Goal: Task Accomplishment & Management: Use online tool/utility

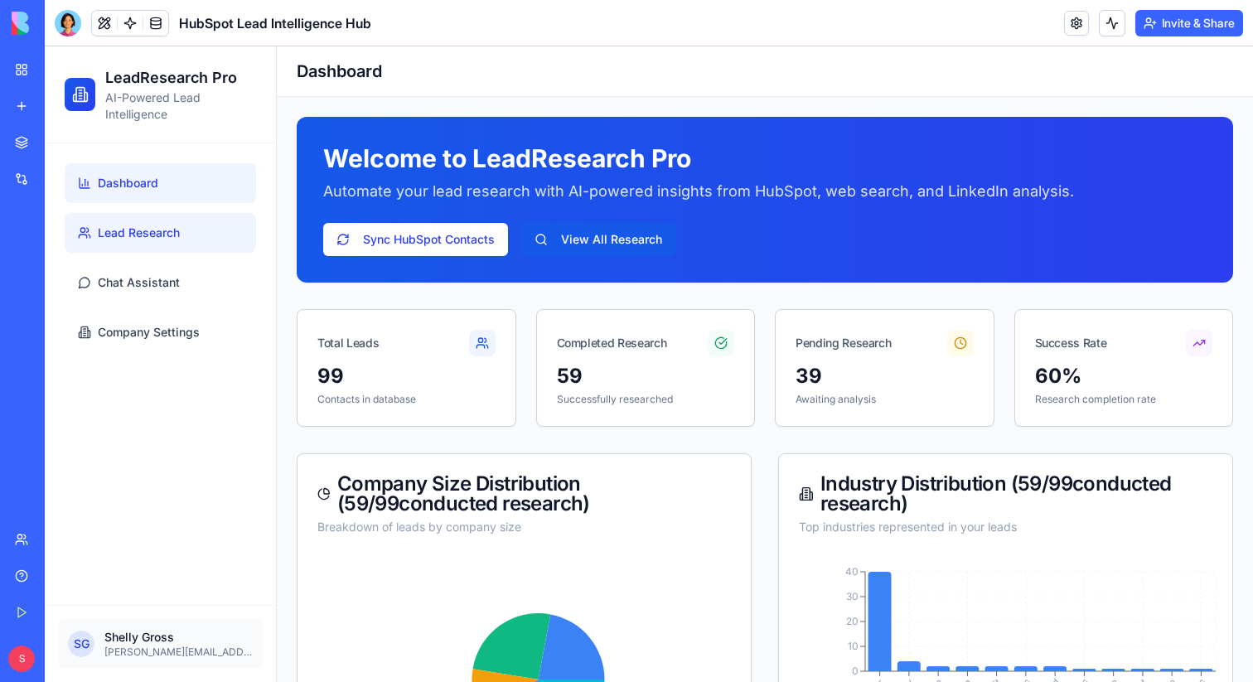
click at [162, 235] on span "Lead Research" at bounding box center [139, 233] width 82 height 17
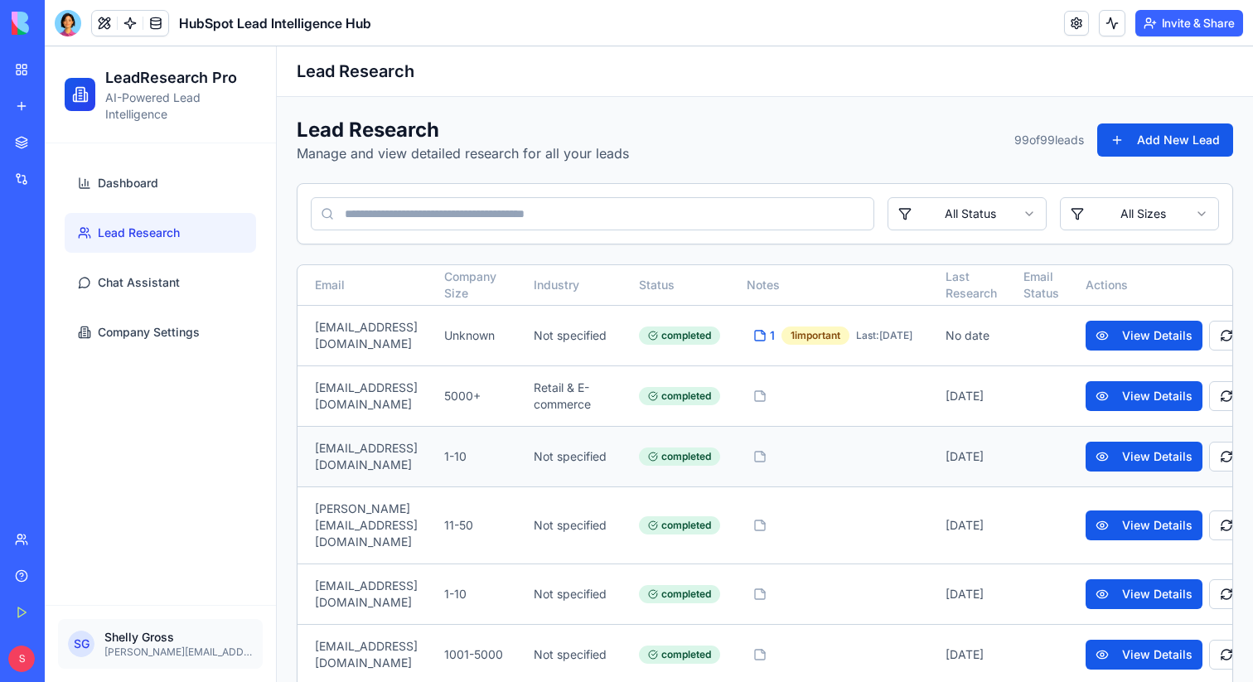
scroll to position [0, 537]
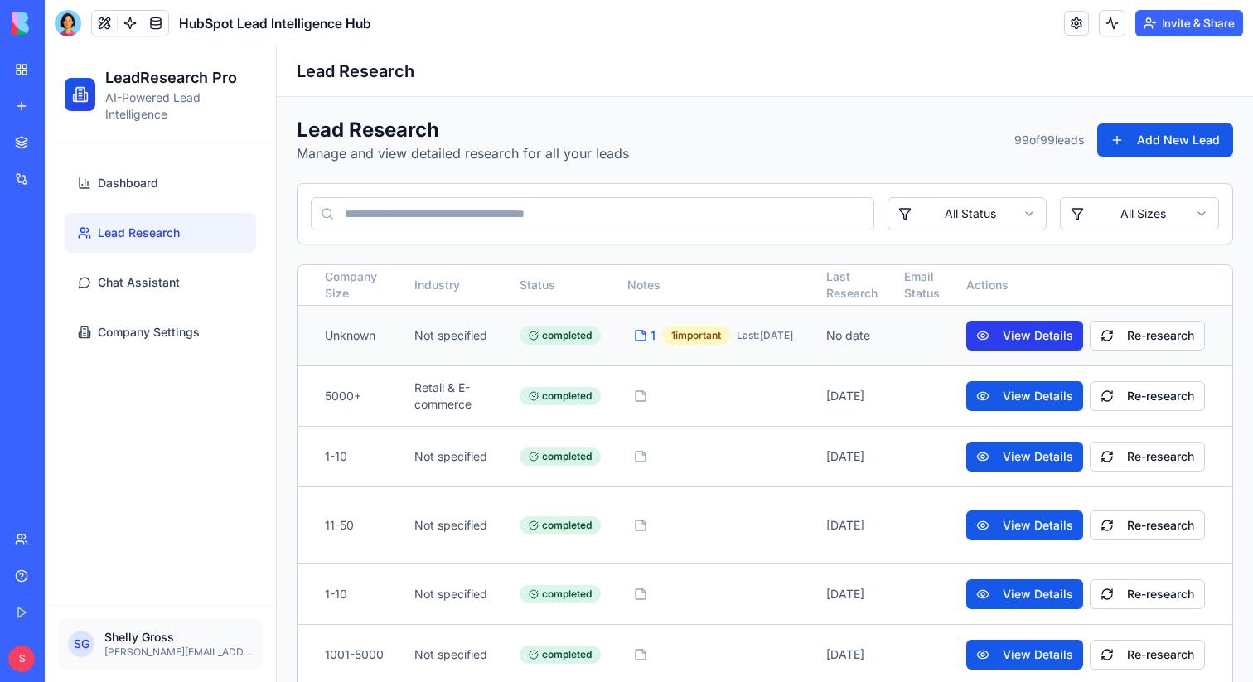
click at [996, 336] on button "View Details" at bounding box center [1024, 336] width 117 height 30
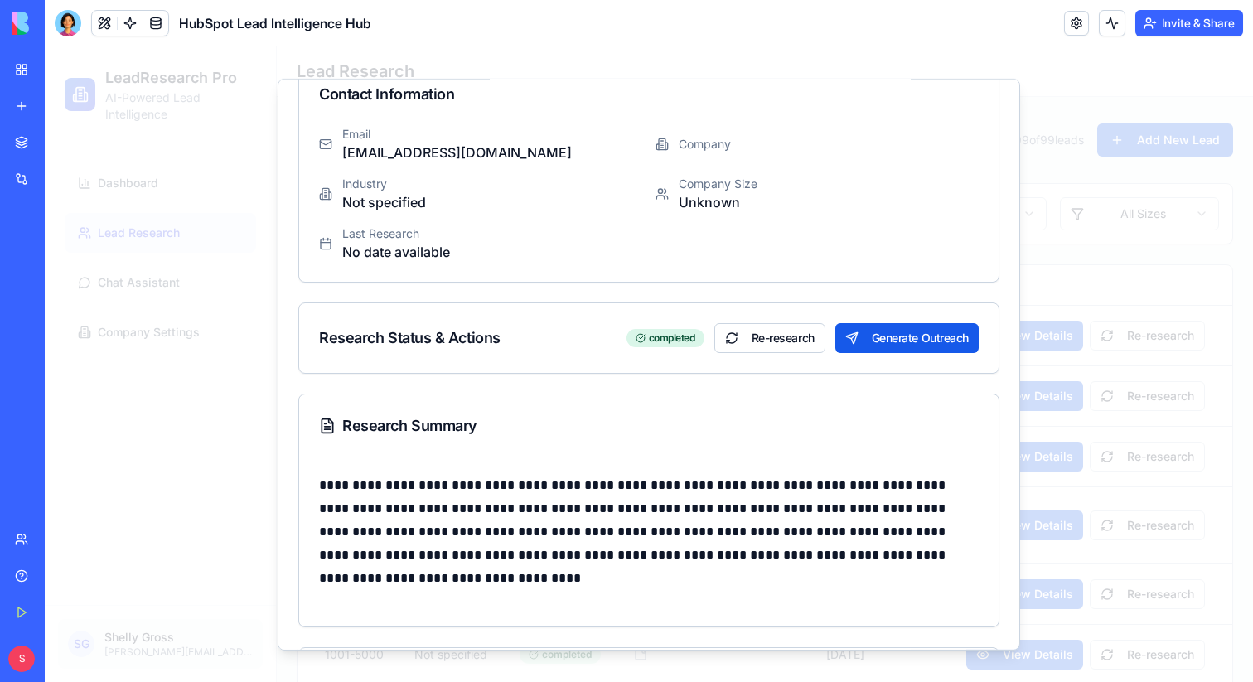
scroll to position [0, 0]
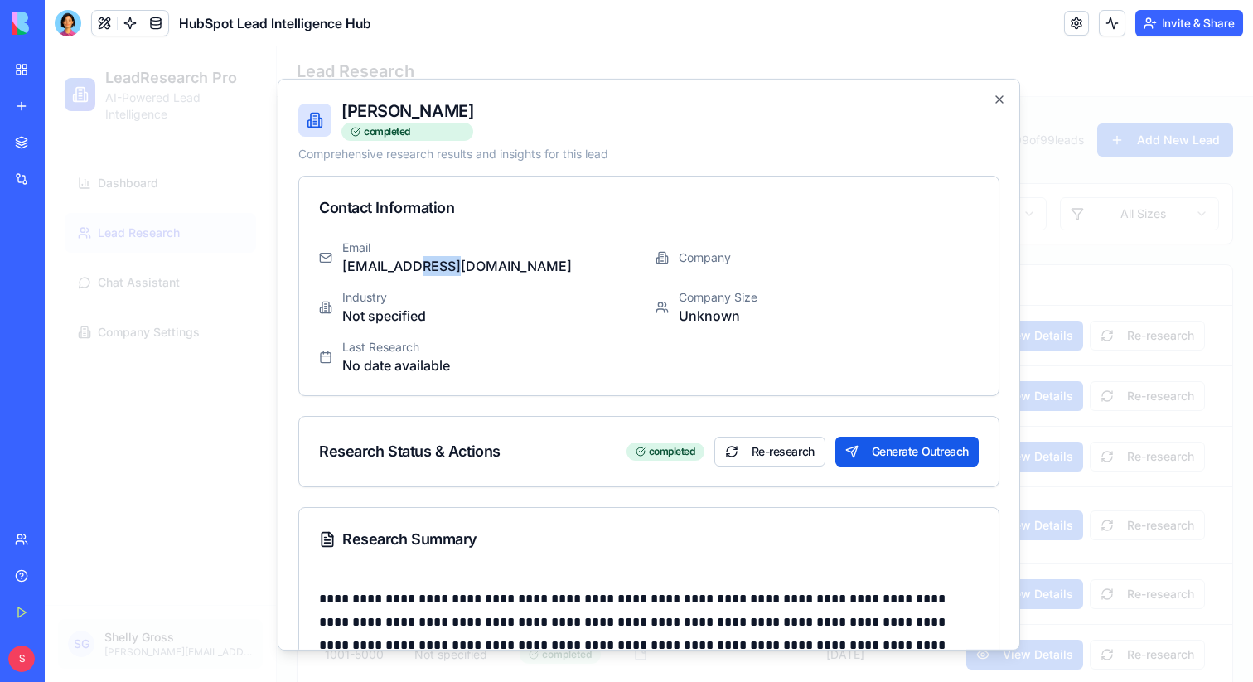
drag, startPoint x: 427, startPoint y: 265, endPoint x: 465, endPoint y: 265, distance: 38.1
click at [465, 265] on p "[EMAIL_ADDRESS][DOMAIN_NAME]" at bounding box center [457, 265] width 230 height 20
click at [1033, 262] on div at bounding box center [649, 364] width 1208 height 636
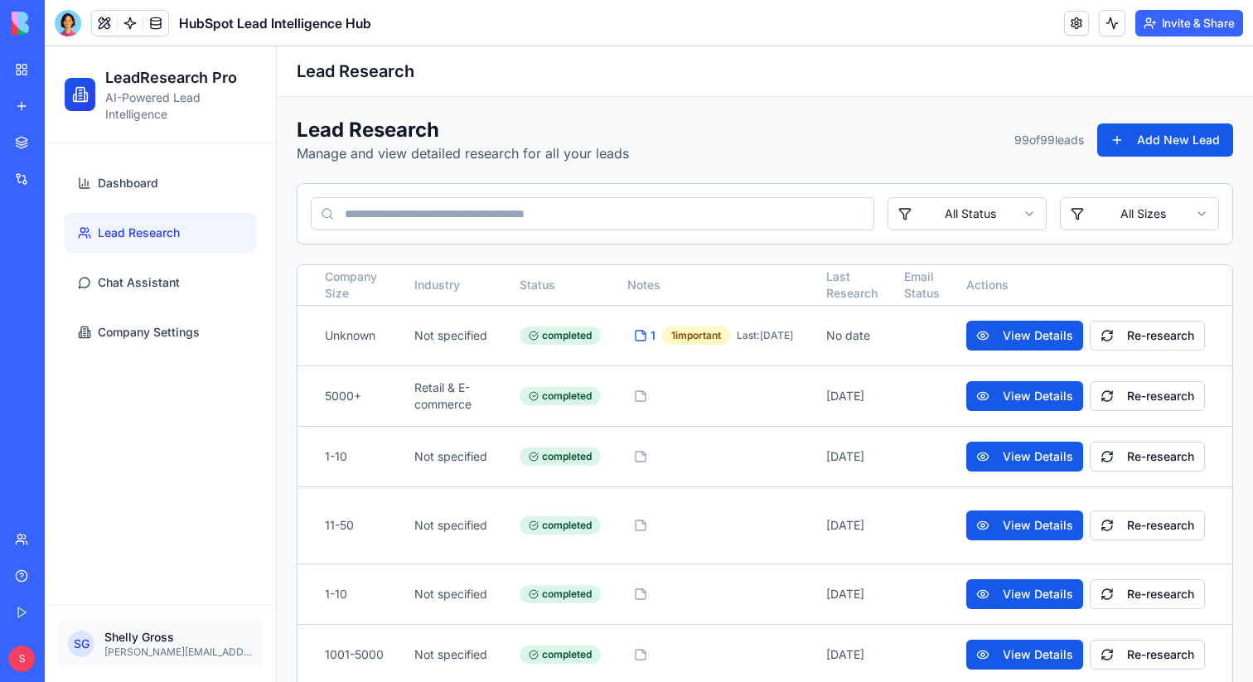
click at [547, 211] on input at bounding box center [592, 213] width 563 height 33
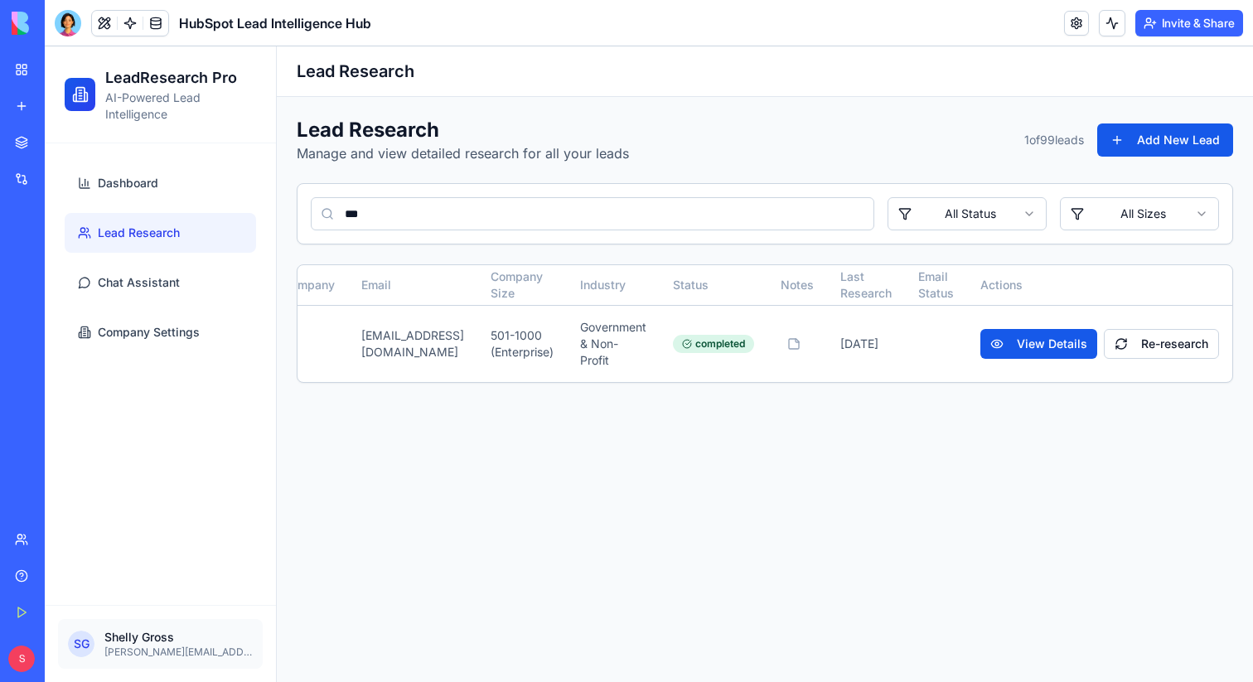
scroll to position [0, 168]
type input "****"
click at [1039, 349] on button "View Details" at bounding box center [1038, 344] width 117 height 30
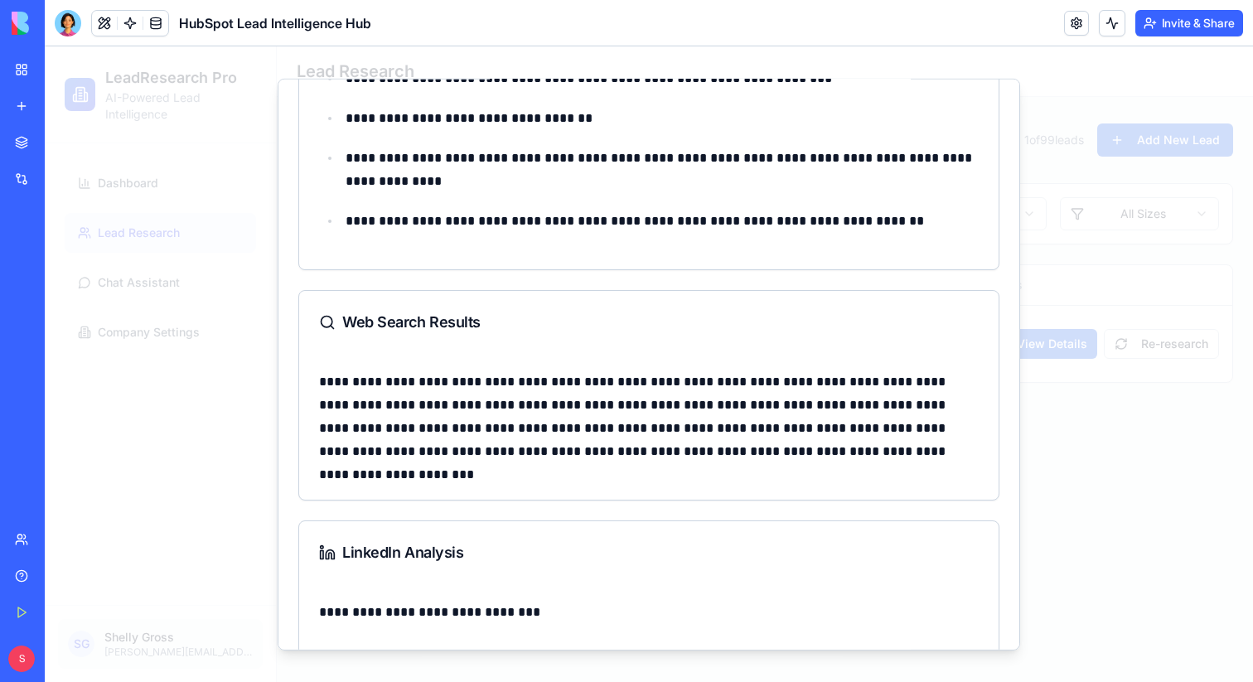
scroll to position [906, 0]
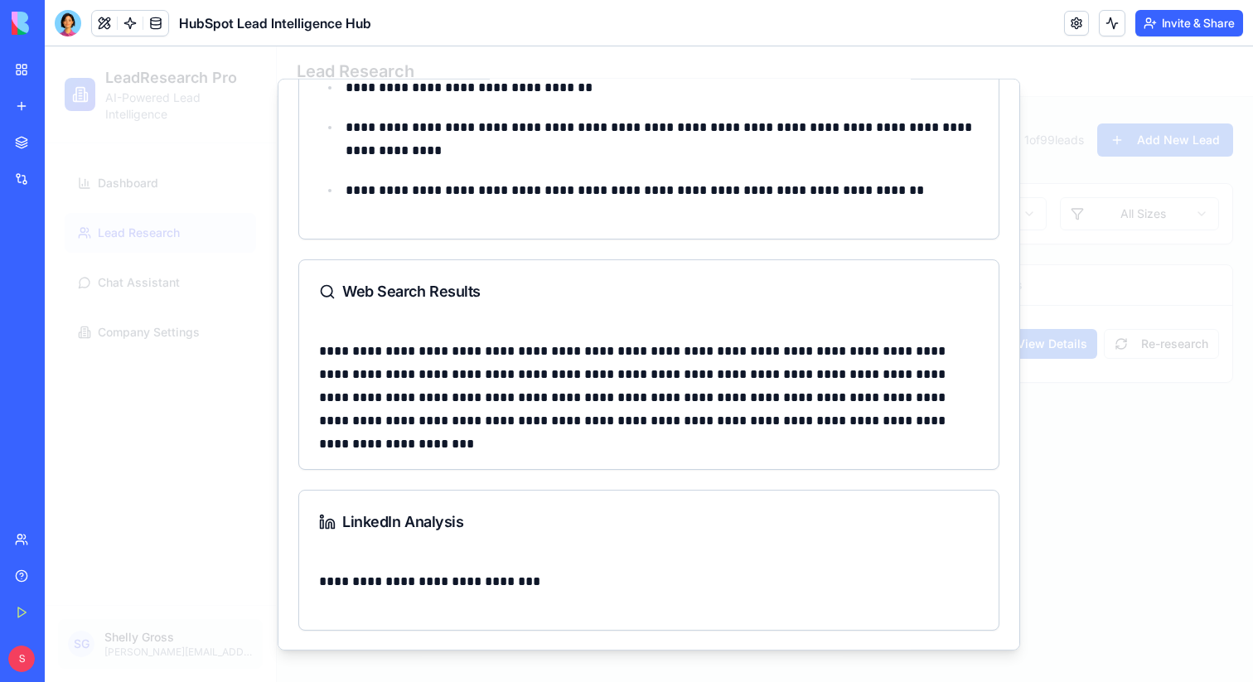
click at [1091, 505] on div at bounding box center [649, 364] width 1208 height 636
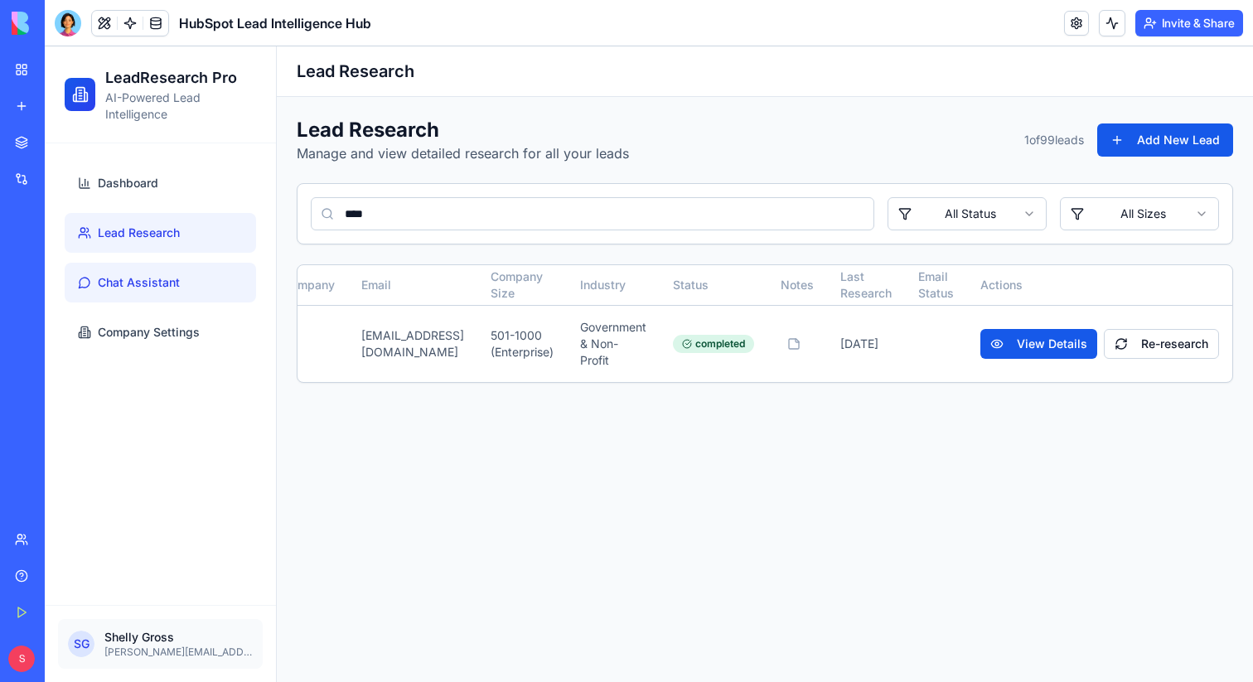
click at [157, 274] on span "Chat Assistant" at bounding box center [139, 282] width 82 height 17
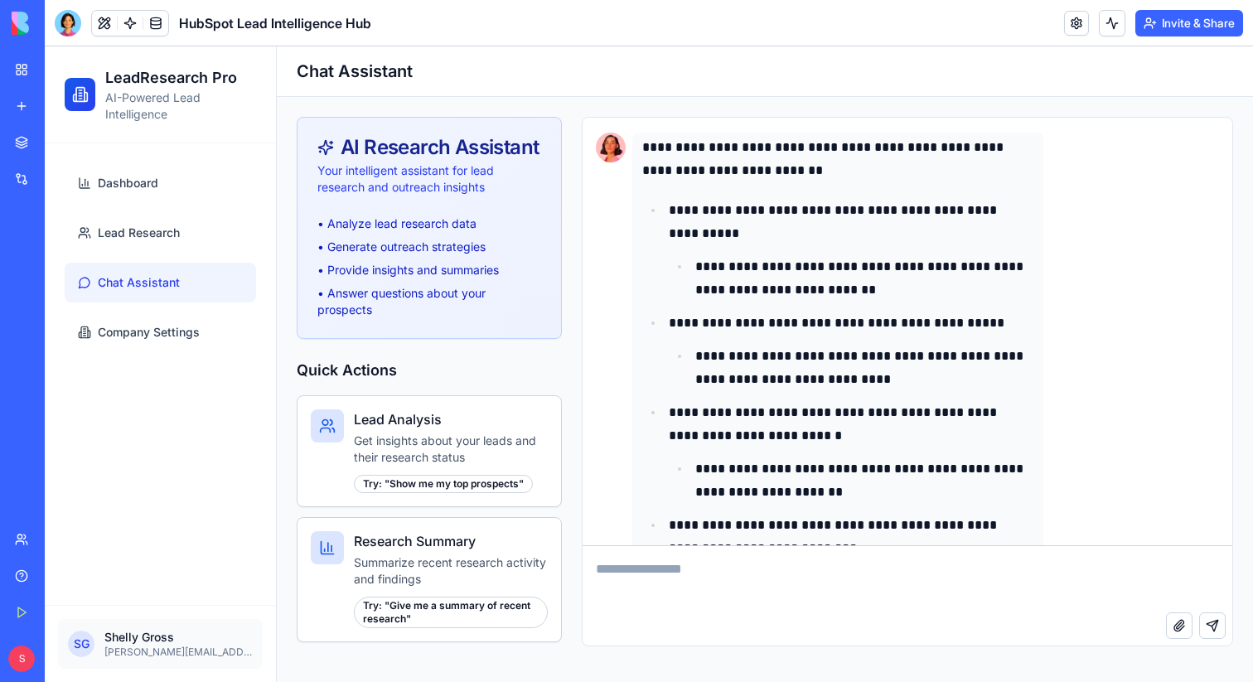
scroll to position [14409, 0]
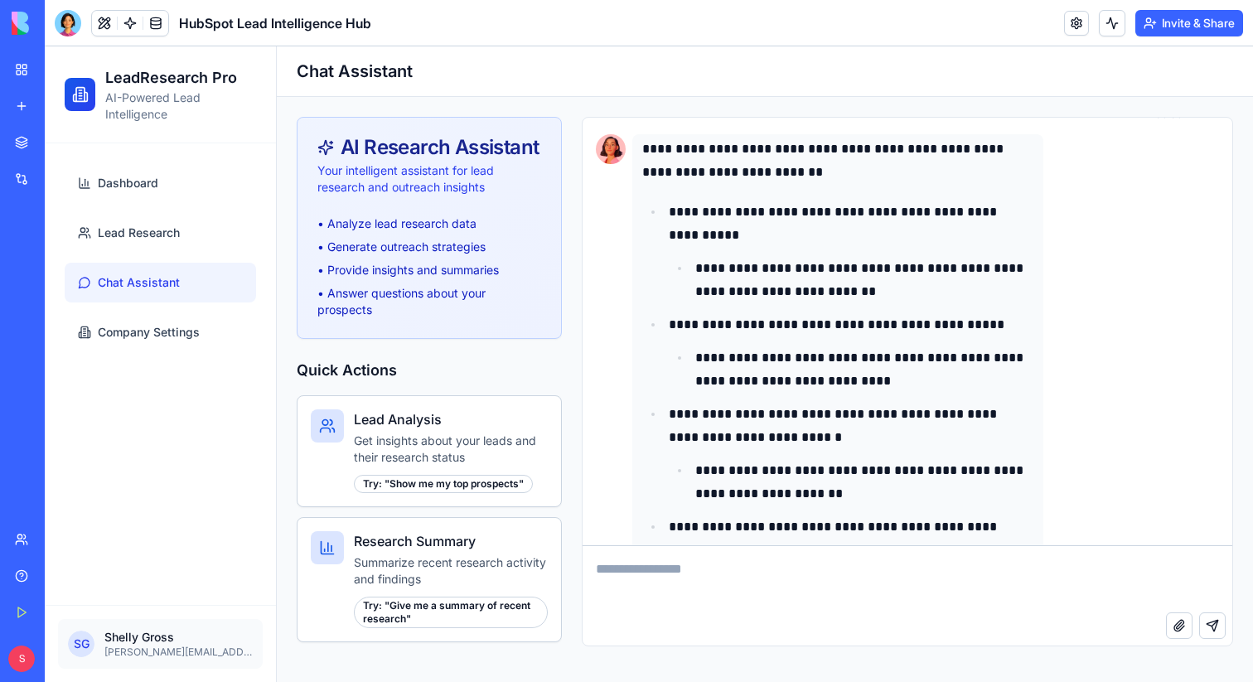
click at [862, 574] on textarea at bounding box center [908, 579] width 650 height 66
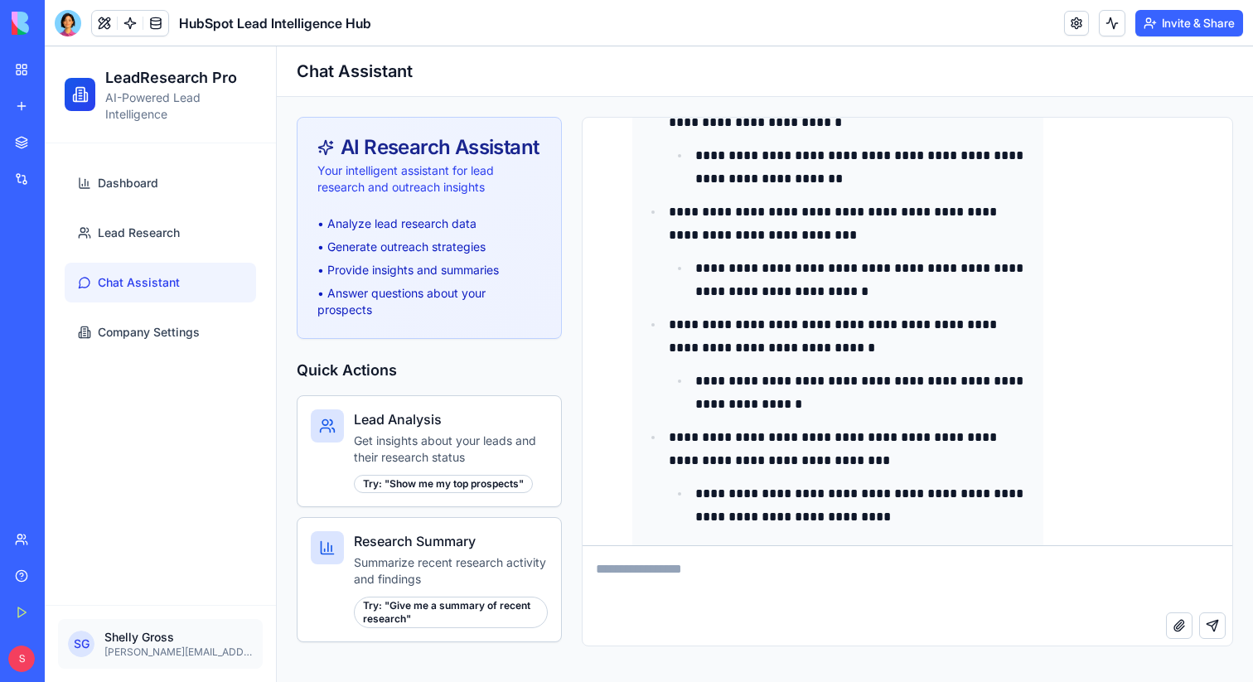
scroll to position [15055, 0]
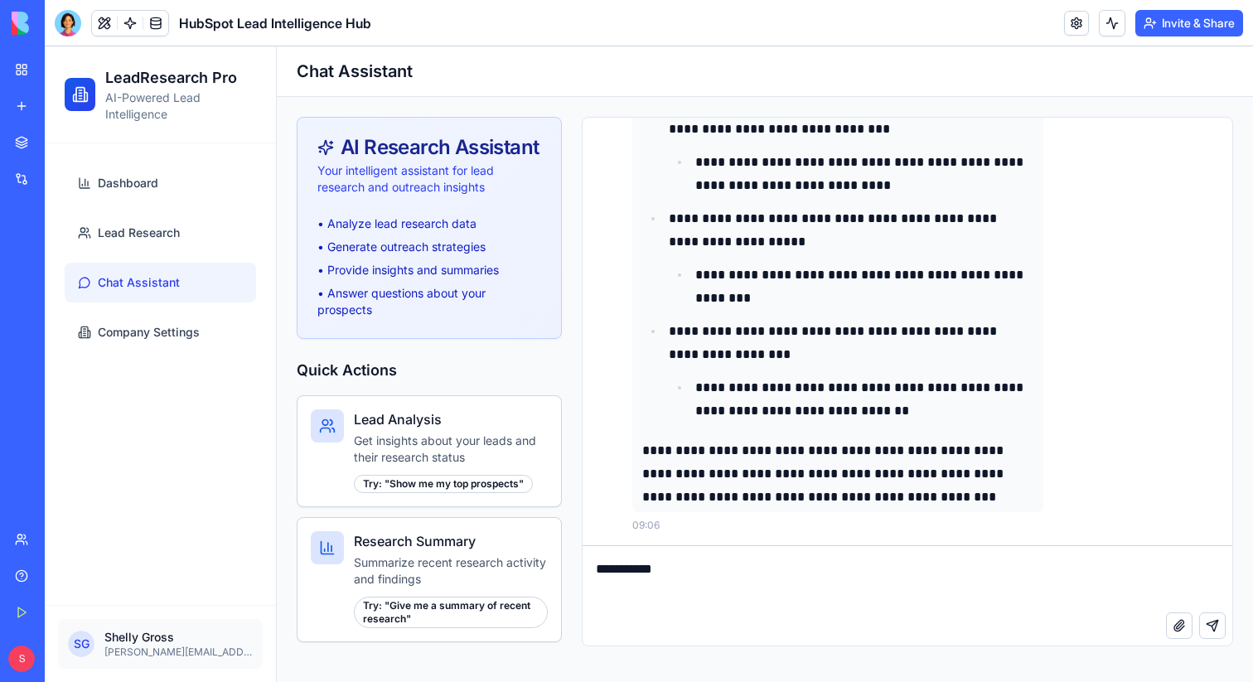
type textarea "**********"
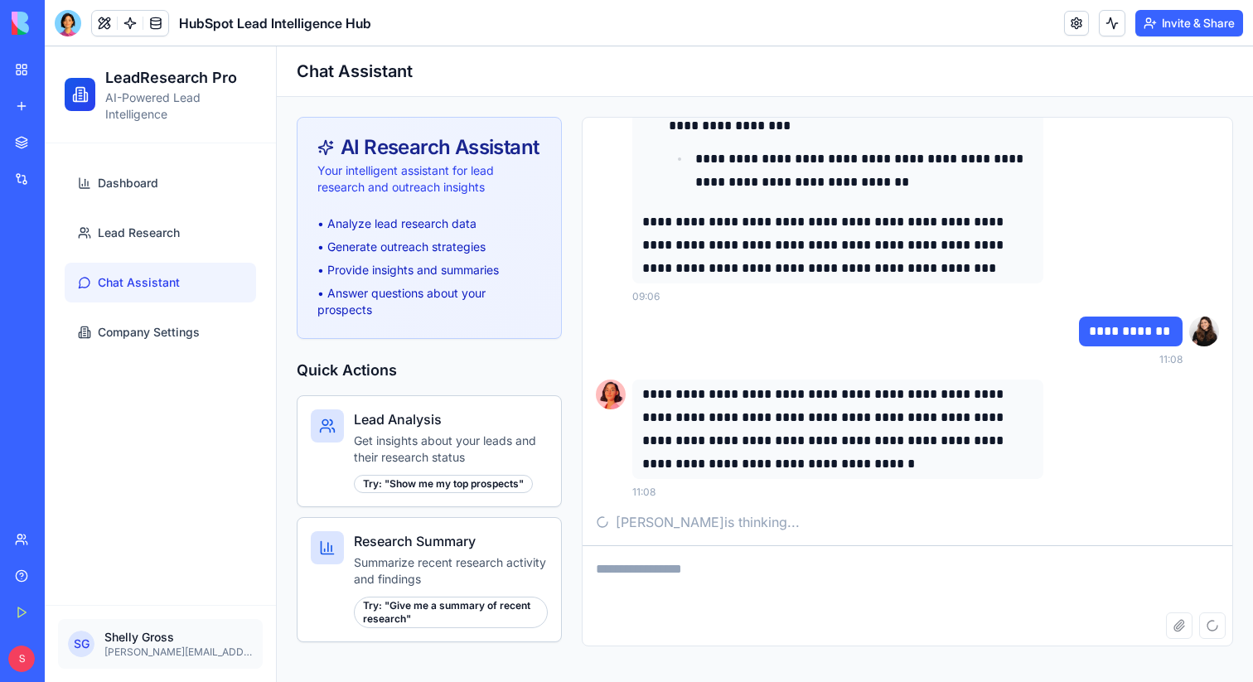
scroll to position [15251, 0]
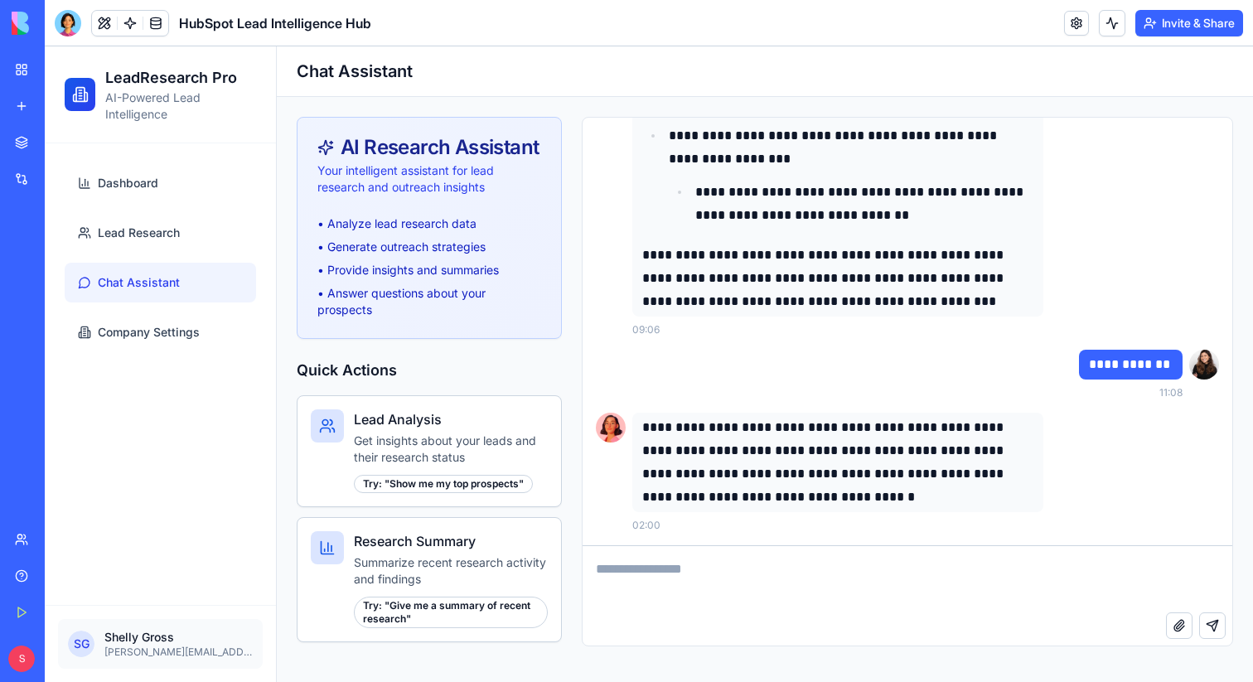
click at [729, 583] on textarea at bounding box center [908, 579] width 650 height 66
click at [1180, 622] on button "Attach file" at bounding box center [1179, 625] width 27 height 27
click at [138, 335] on span "Company Settings" at bounding box center [149, 332] width 102 height 17
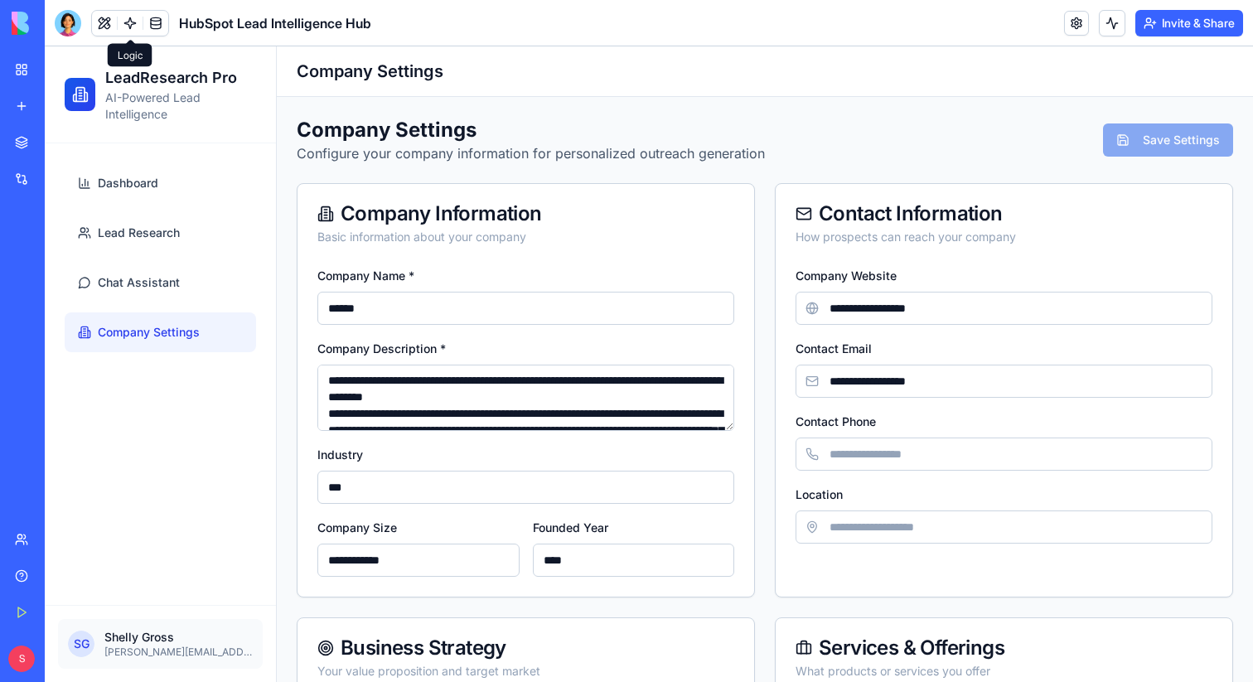
click at [129, 28] on link at bounding box center [130, 23] width 25 height 25
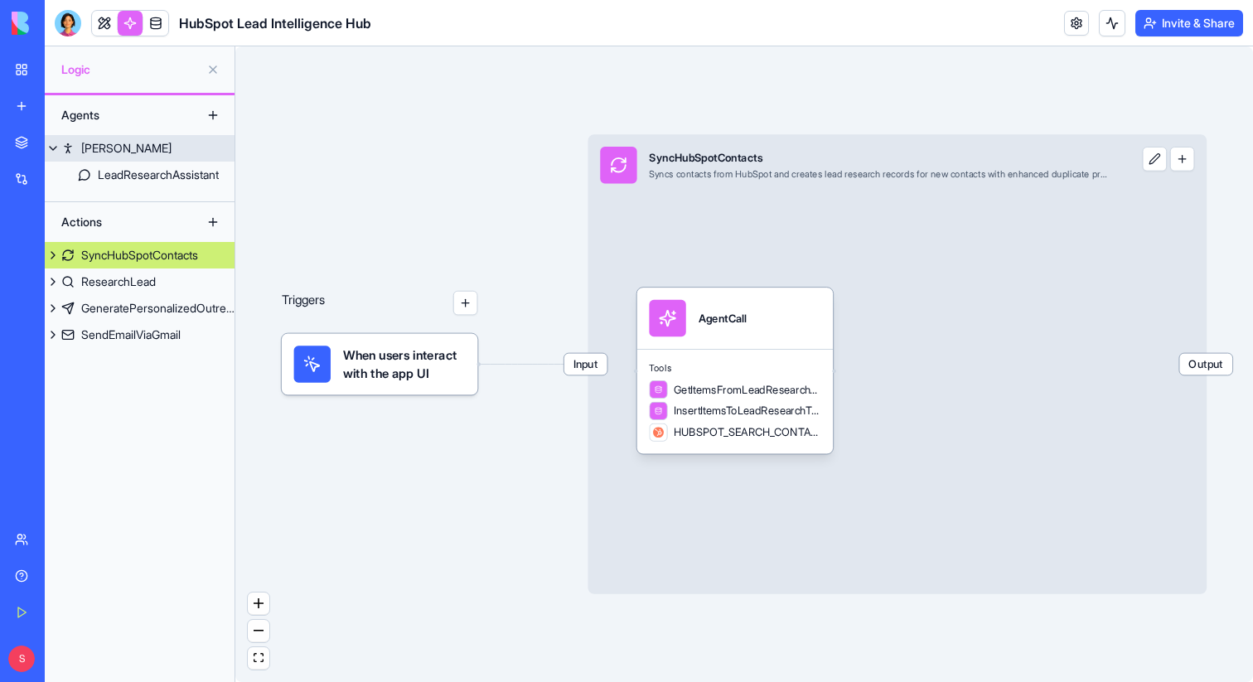
click at [100, 140] on div "[PERSON_NAME]" at bounding box center [126, 148] width 90 height 17
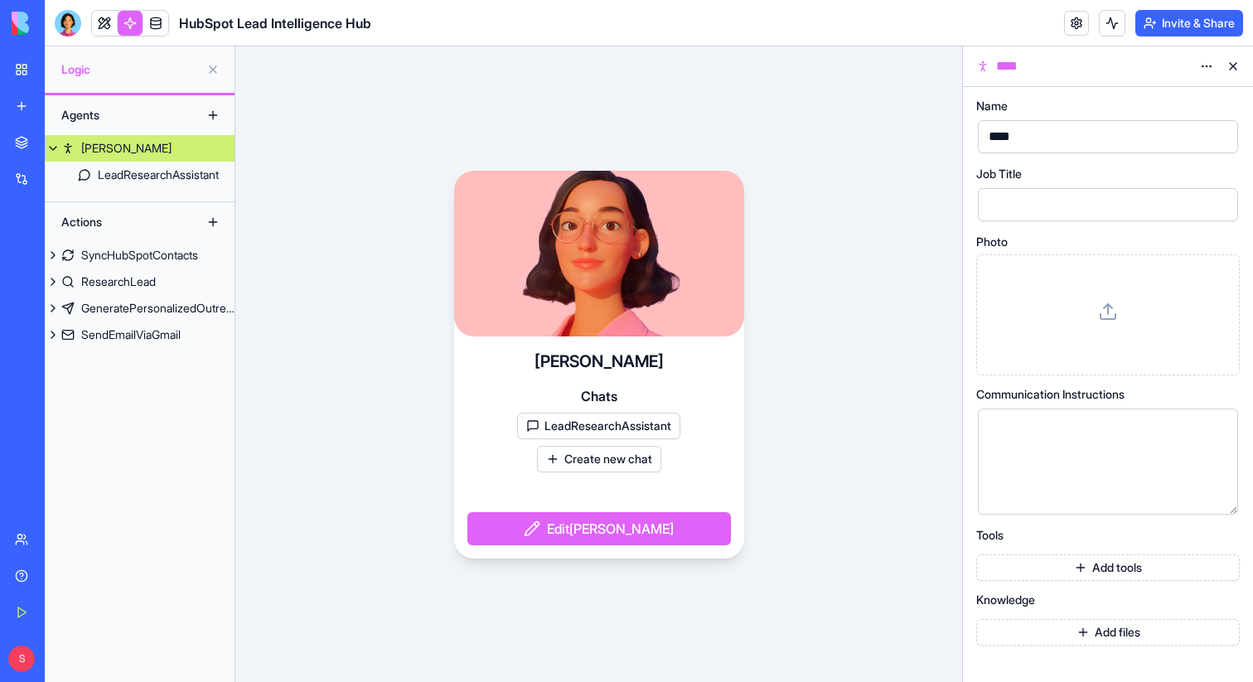
click at [559, 427] on button "LeadResearchAssistant" at bounding box center [598, 426] width 163 height 27
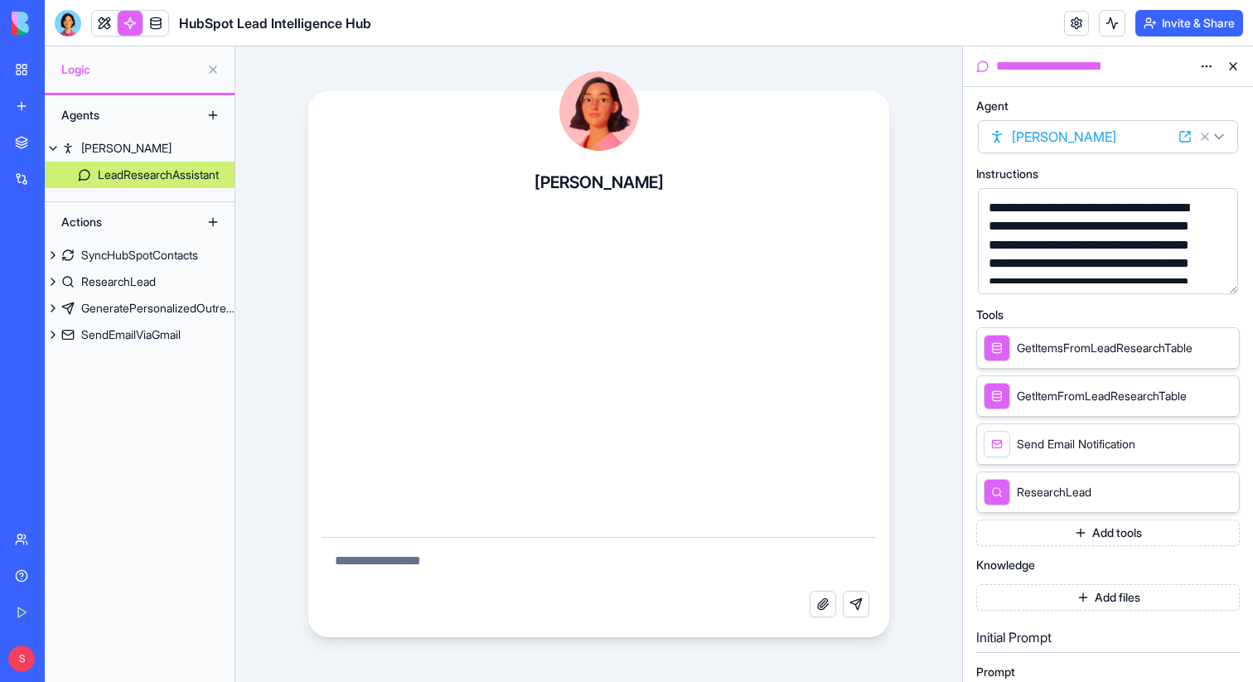
click at [1231, 278] on button "button" at bounding box center [1221, 277] width 27 height 27
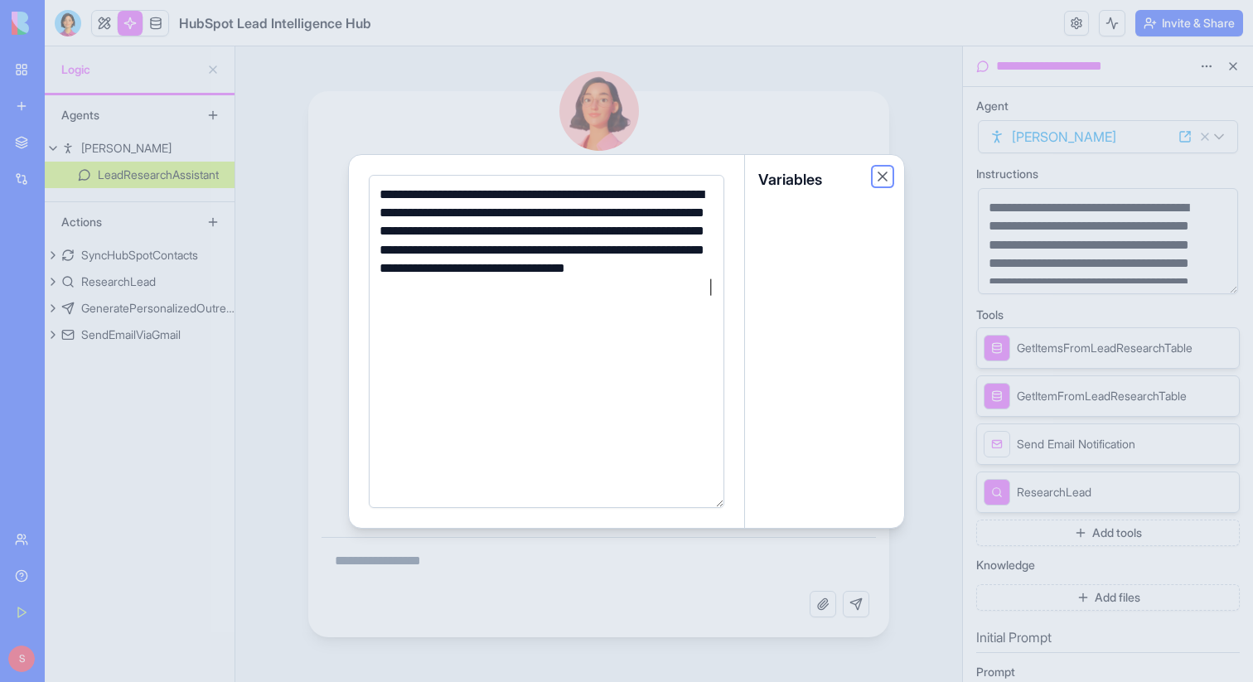
click at [885, 177] on button "Close" at bounding box center [882, 176] width 17 height 17
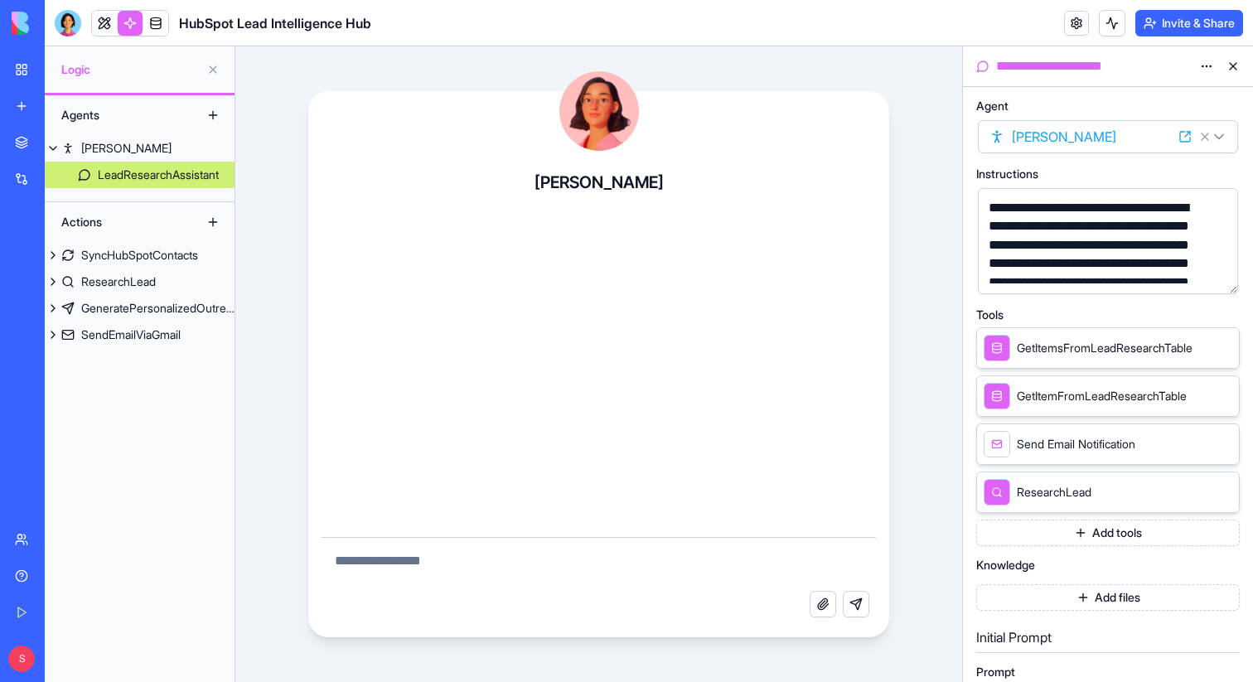
click at [1222, 278] on button "button" at bounding box center [1221, 277] width 27 height 27
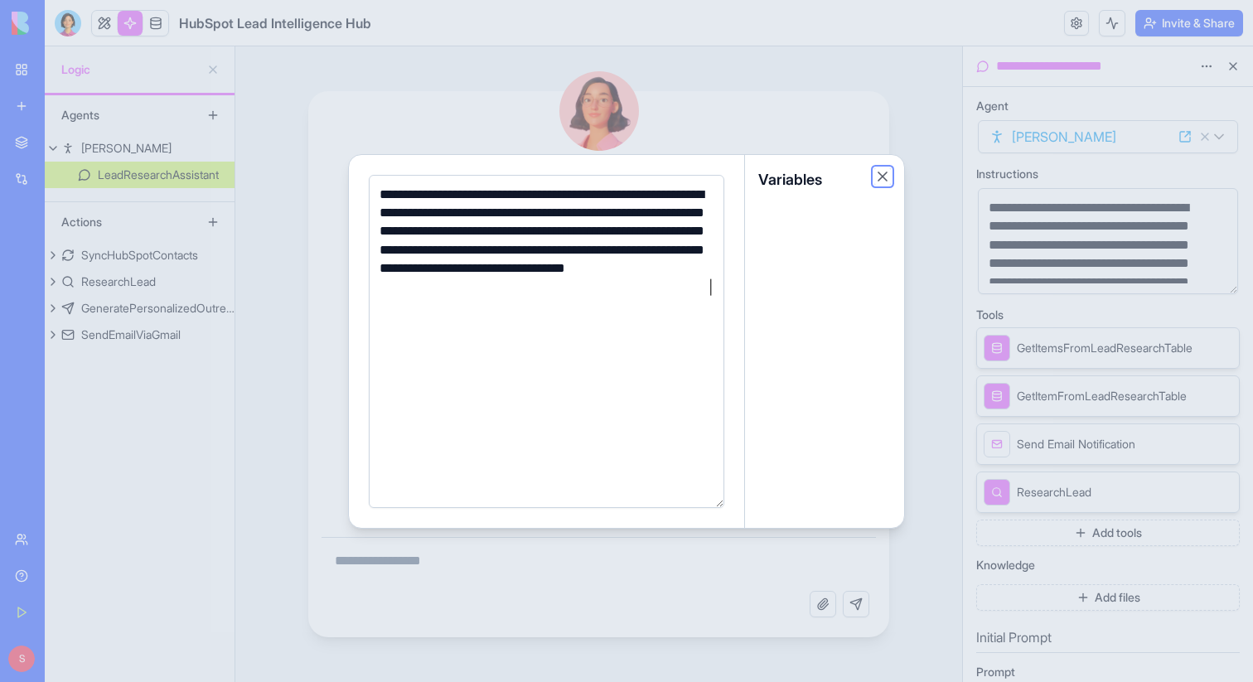
click at [883, 175] on button "Close" at bounding box center [882, 176] width 17 height 17
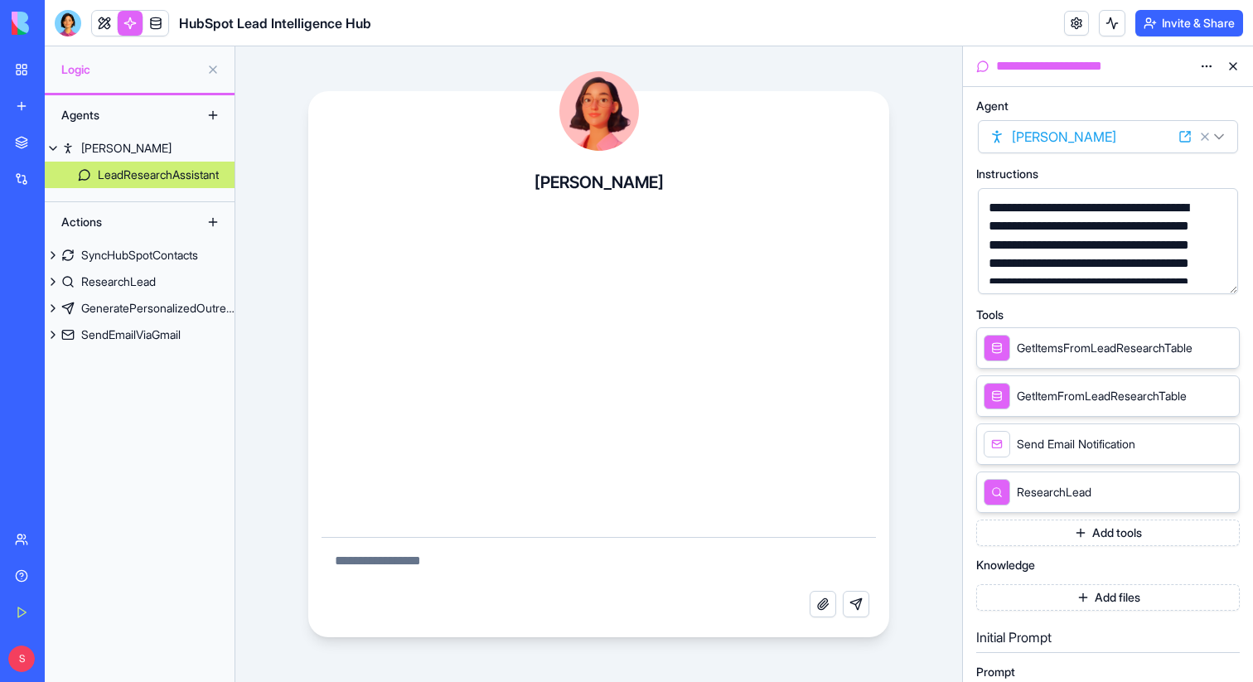
click at [1223, 276] on button "button" at bounding box center [1221, 277] width 27 height 27
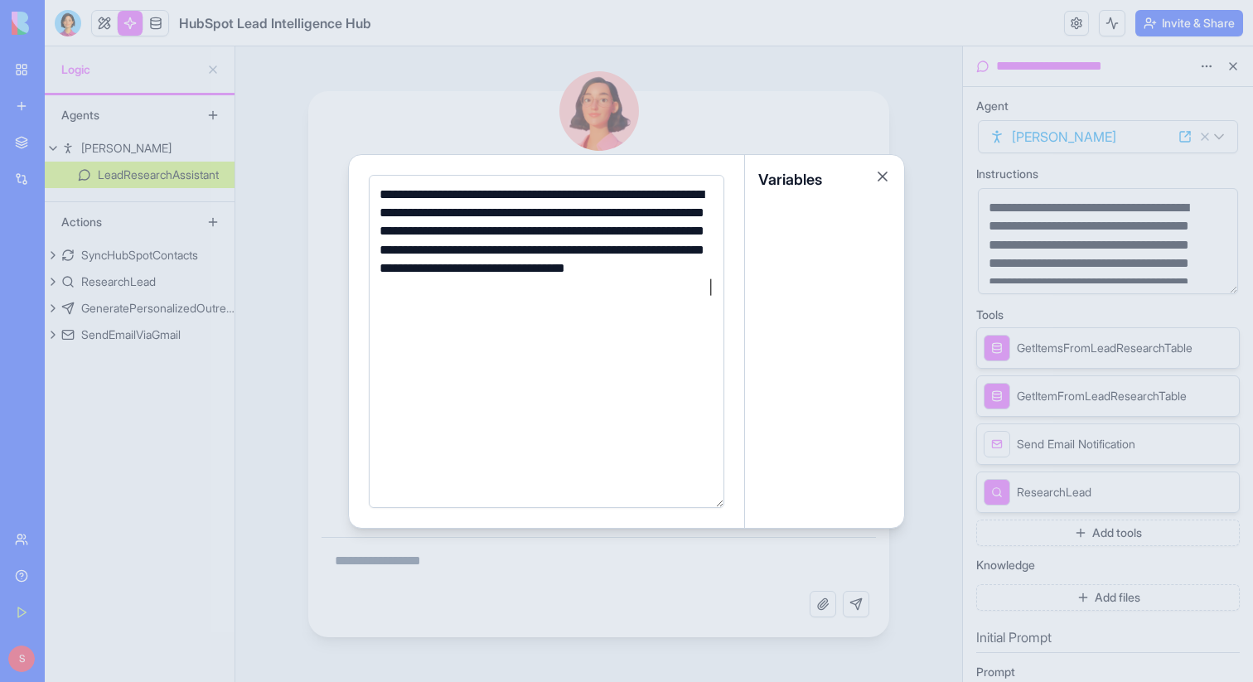
click at [1103, 267] on div at bounding box center [626, 341] width 1253 height 682
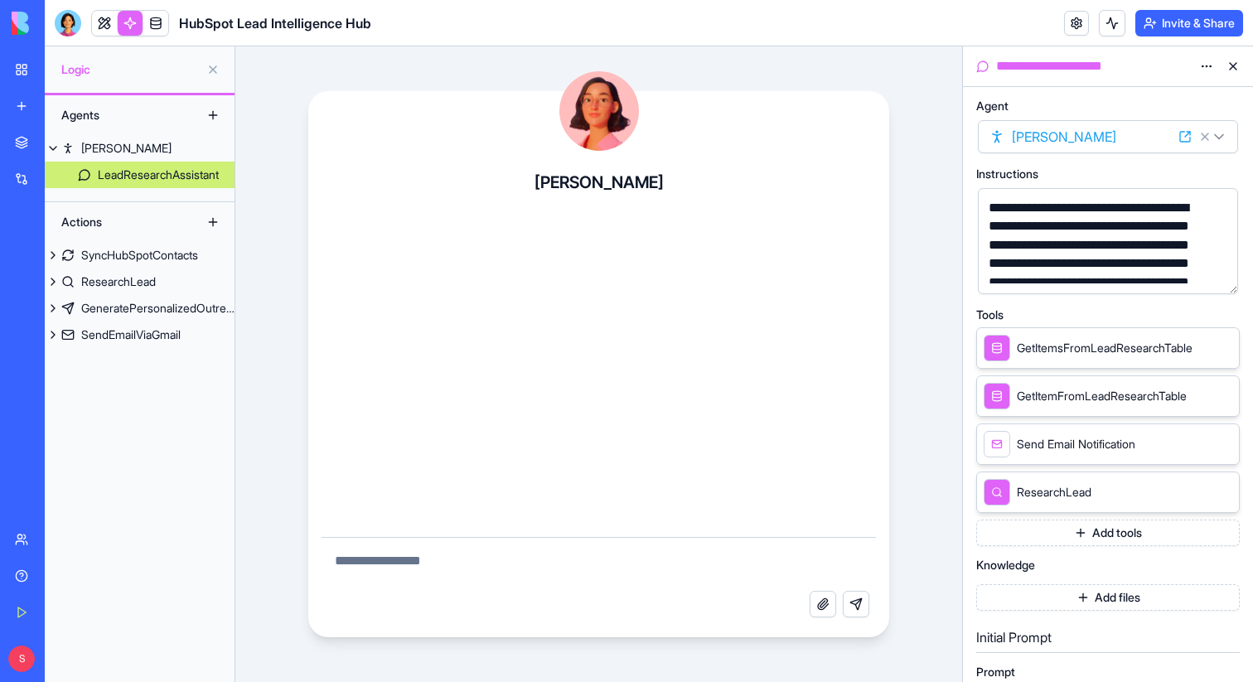
click at [1086, 533] on button "Add tools" at bounding box center [1108, 533] width 264 height 27
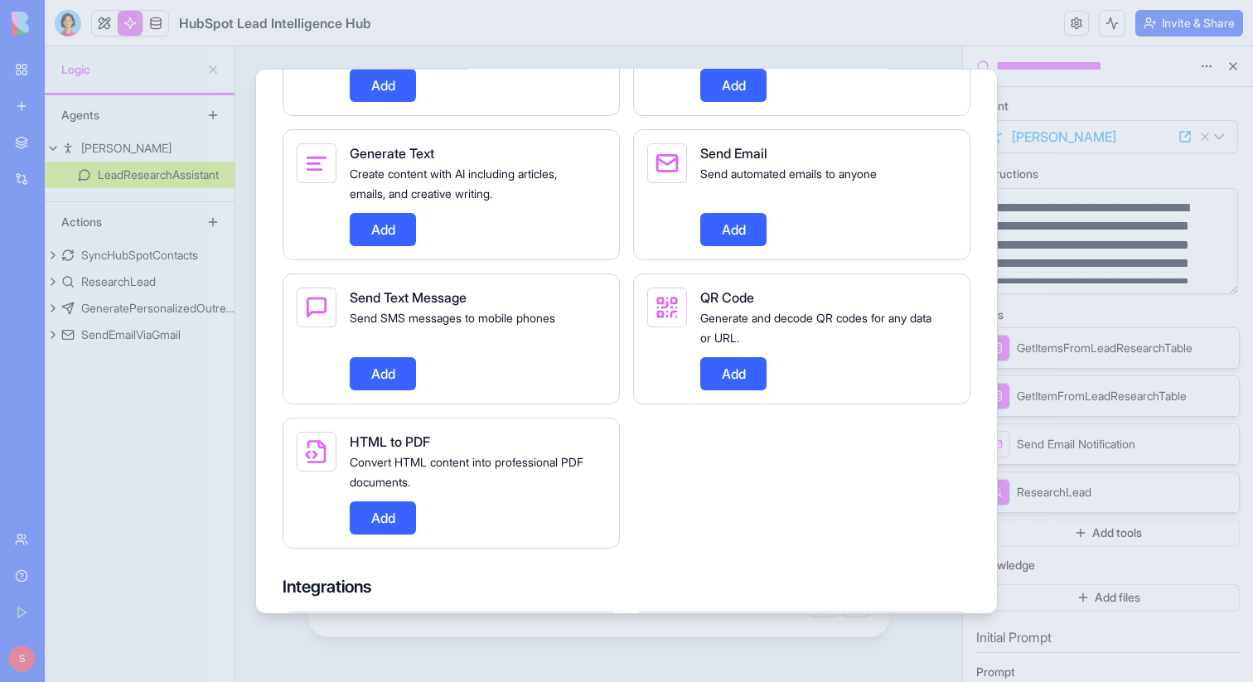
scroll to position [1494, 0]
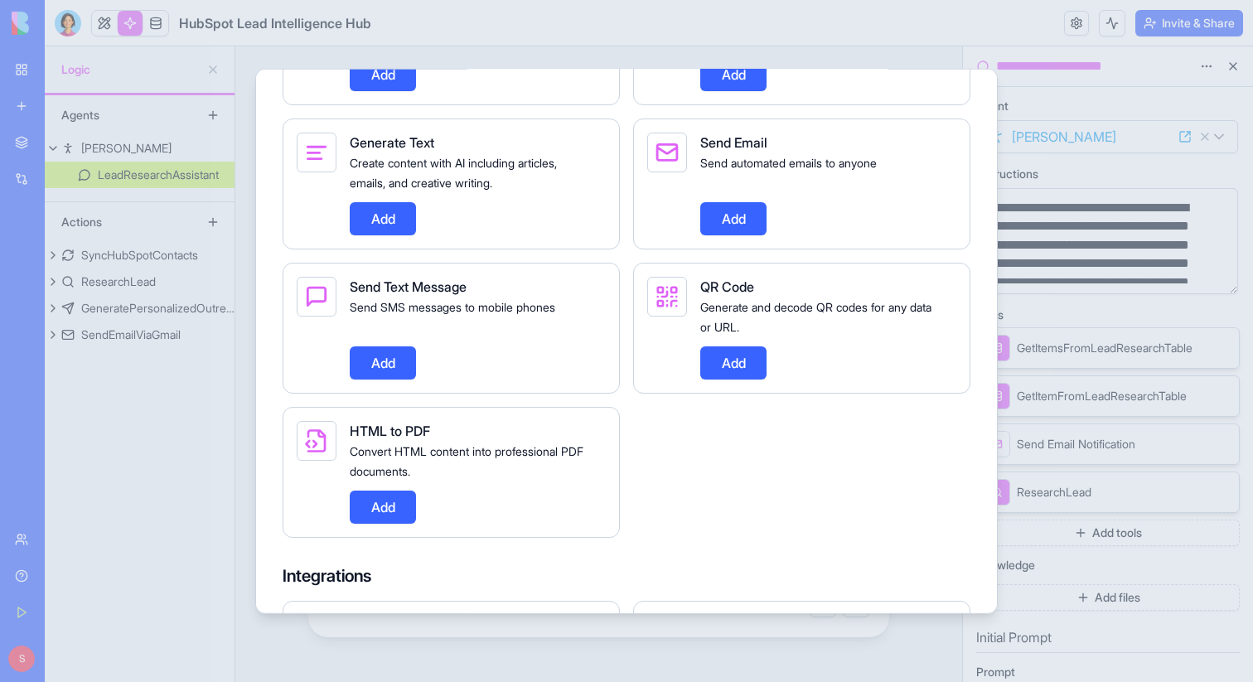
click at [892, 646] on div at bounding box center [626, 341] width 1253 height 682
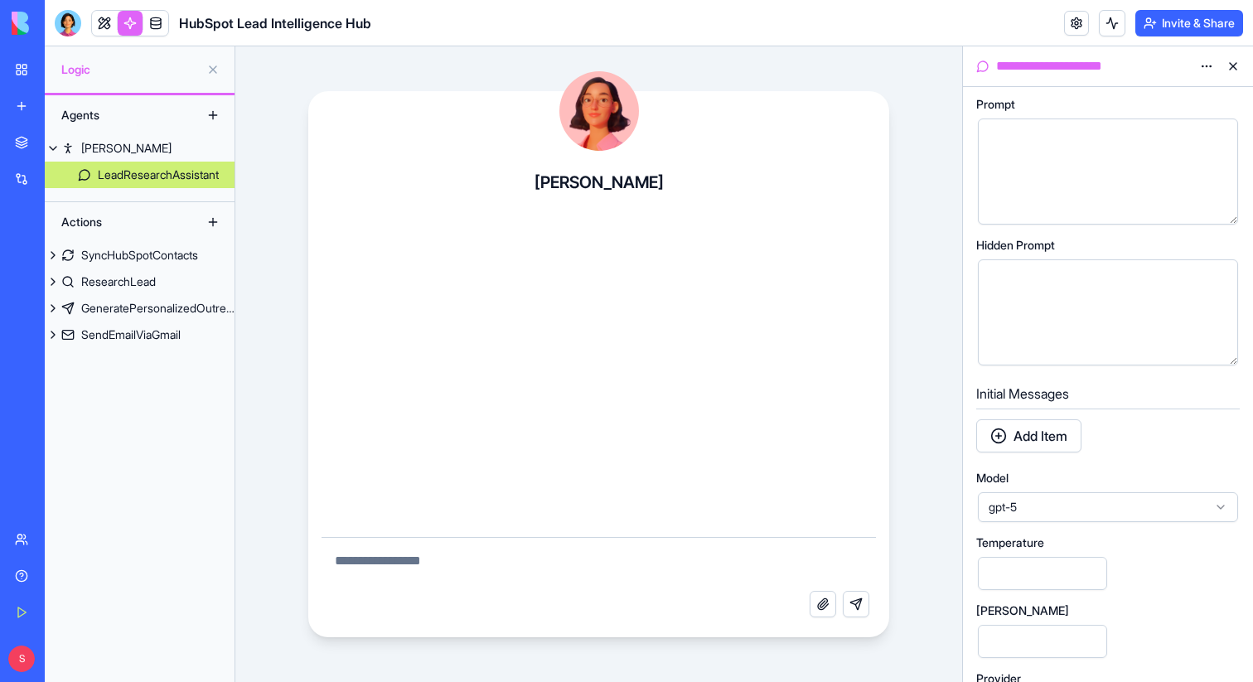
scroll to position [591, 0]
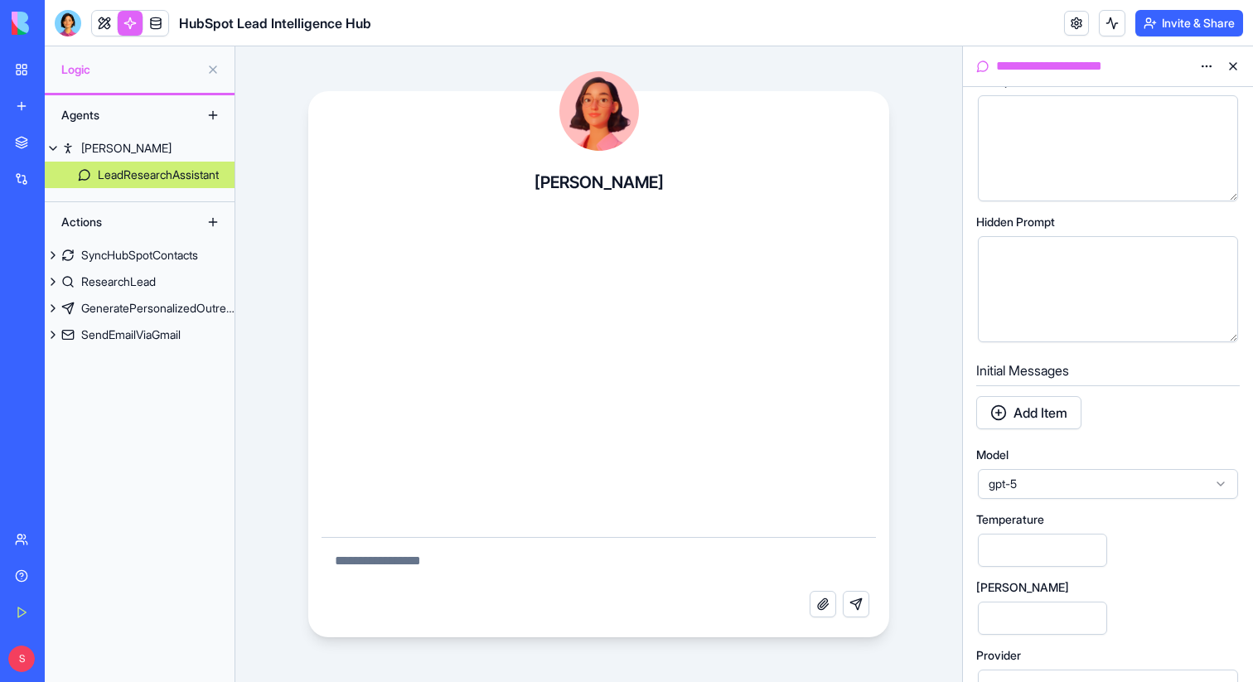
click at [1178, 487] on span "gpt-5" at bounding box center [1098, 484] width 219 height 17
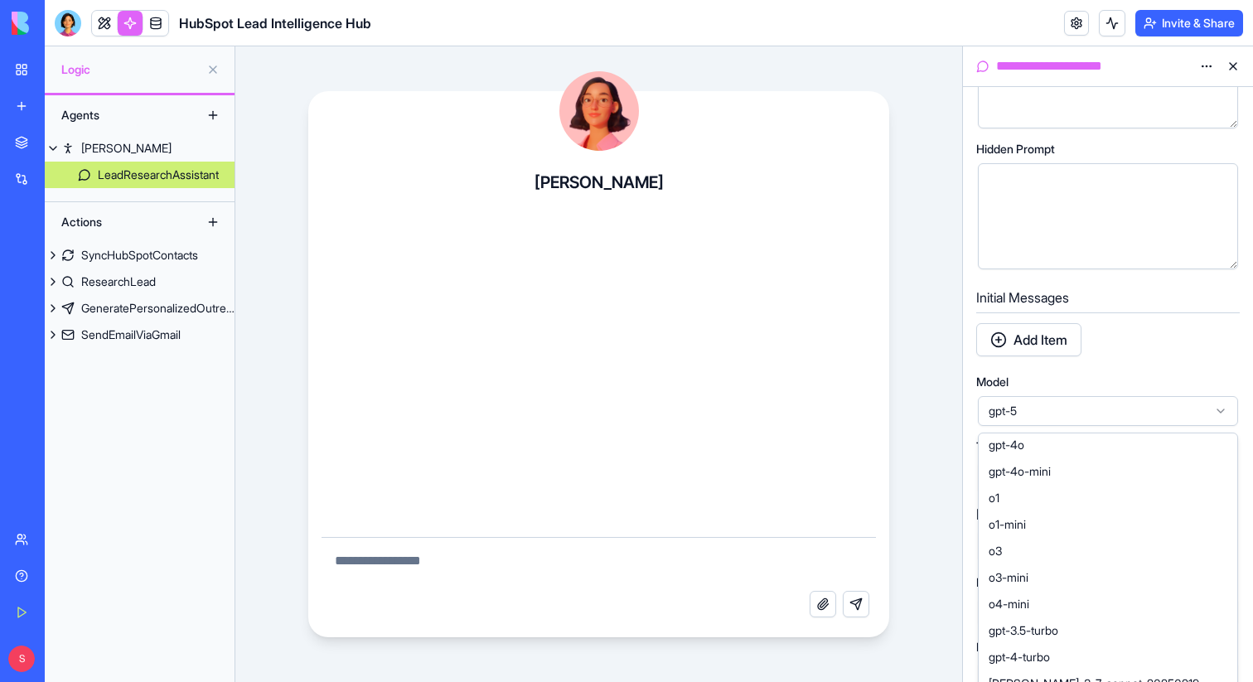
scroll to position [0, 0]
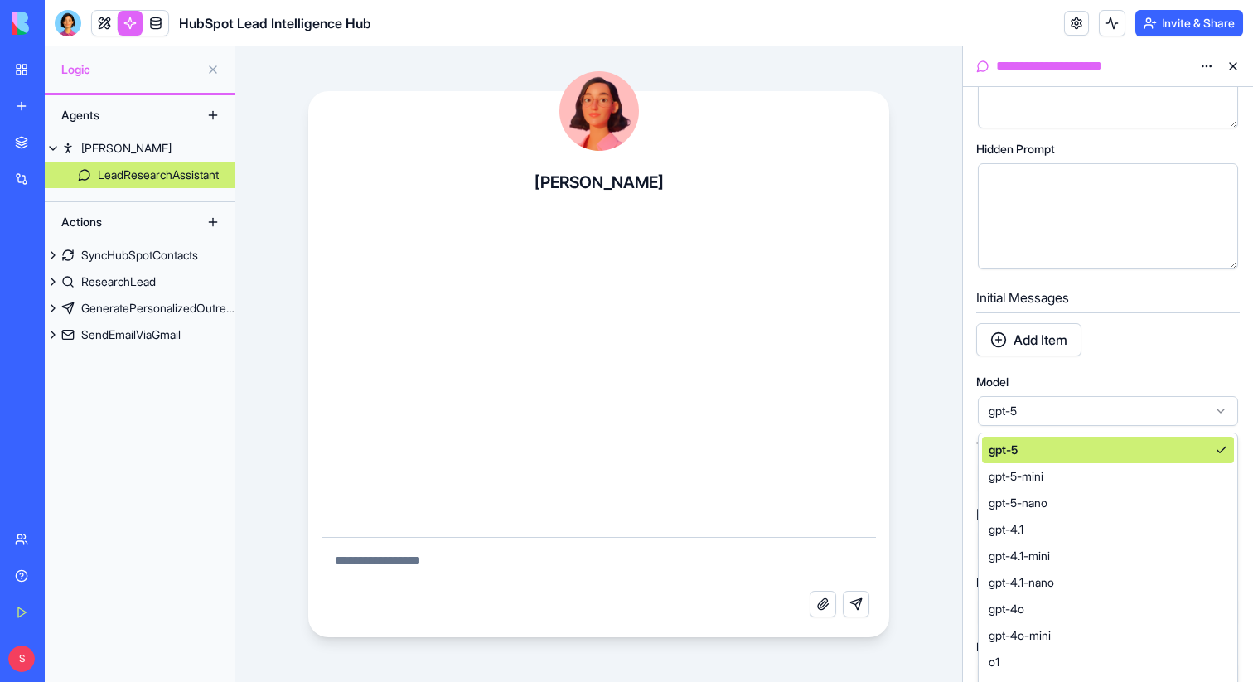
click at [1220, 410] on icon at bounding box center [1220, 410] width 13 height 13
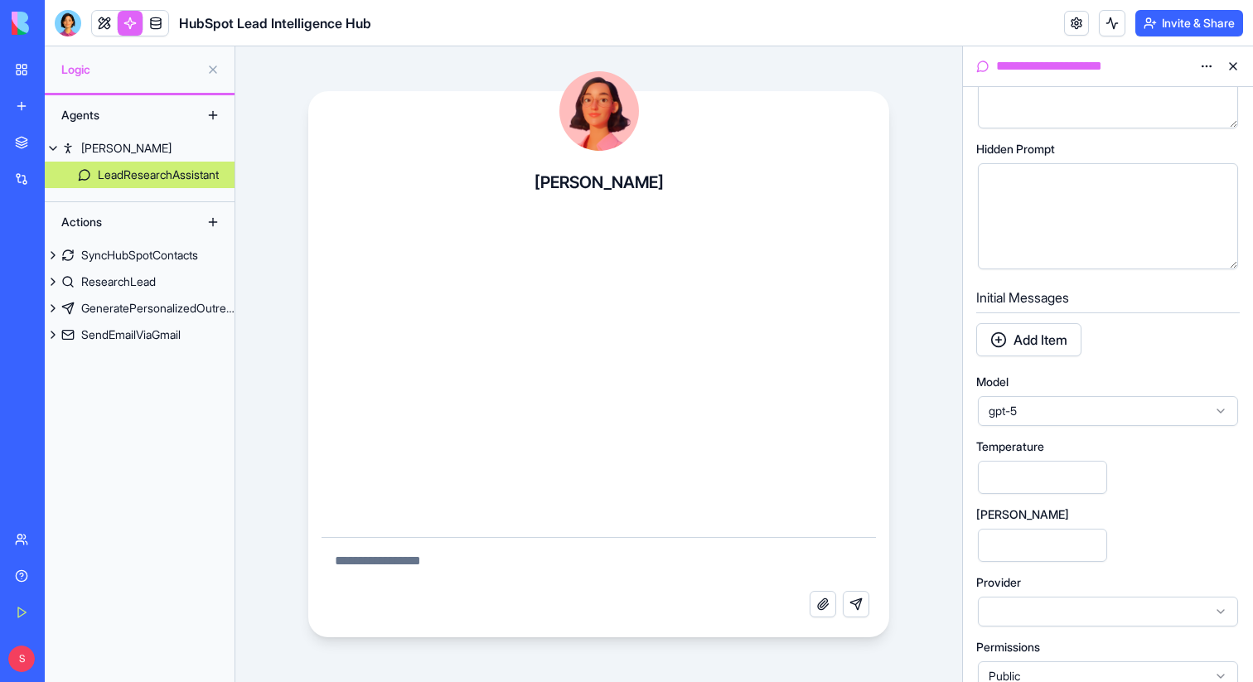
click at [1210, 411] on div "gpt-5" at bounding box center [1108, 411] width 260 height 30
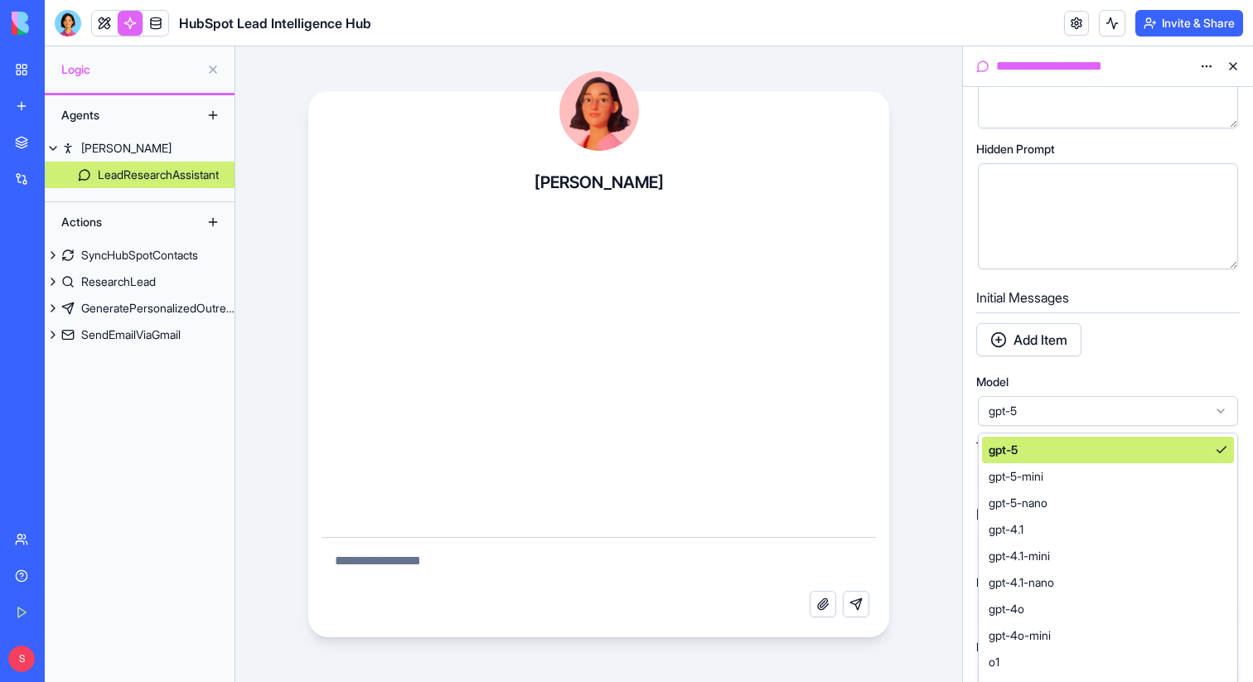
click at [1170, 409] on span "gpt-5" at bounding box center [1098, 411] width 219 height 17
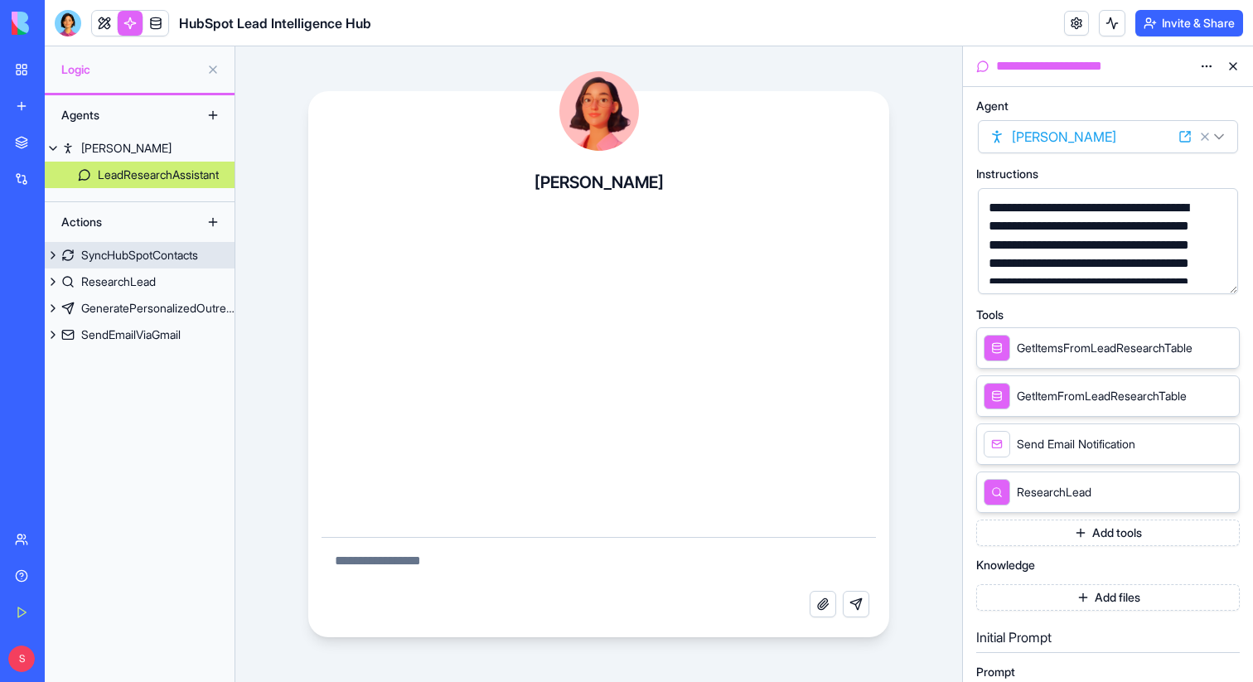
click at [162, 255] on div "SyncHubSpotContacts" at bounding box center [139, 255] width 117 height 17
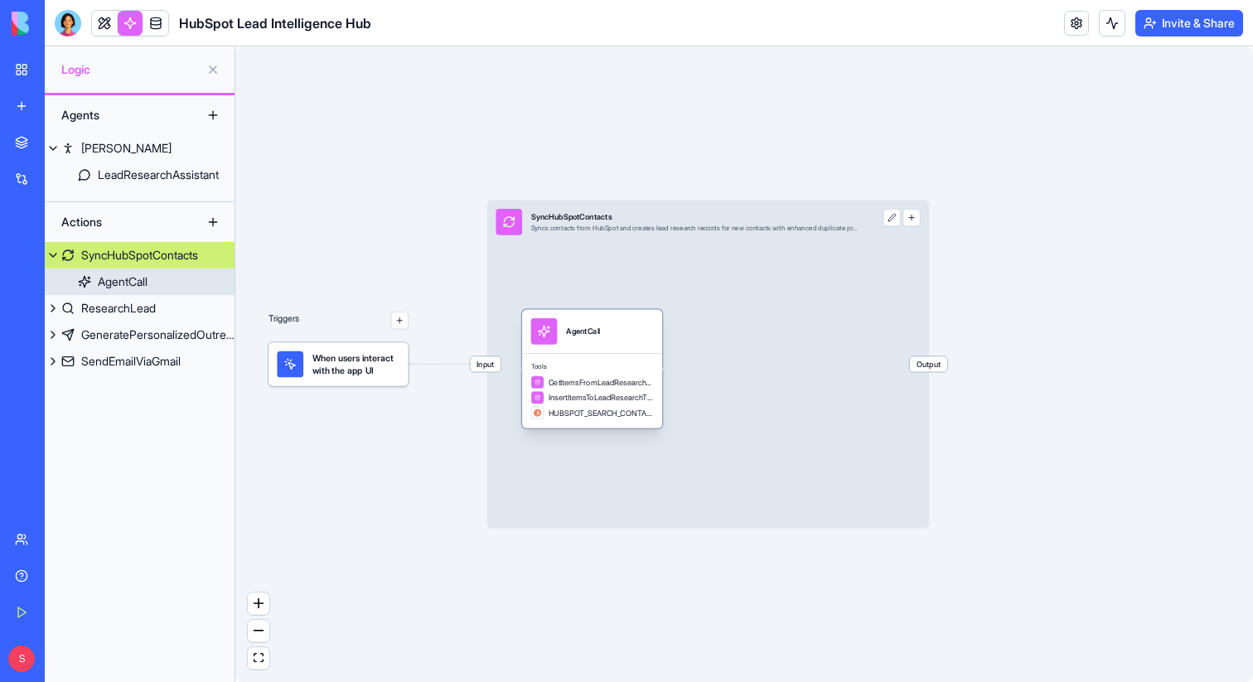
click at [601, 332] on div "AgentCall" at bounding box center [583, 331] width 35 height 11
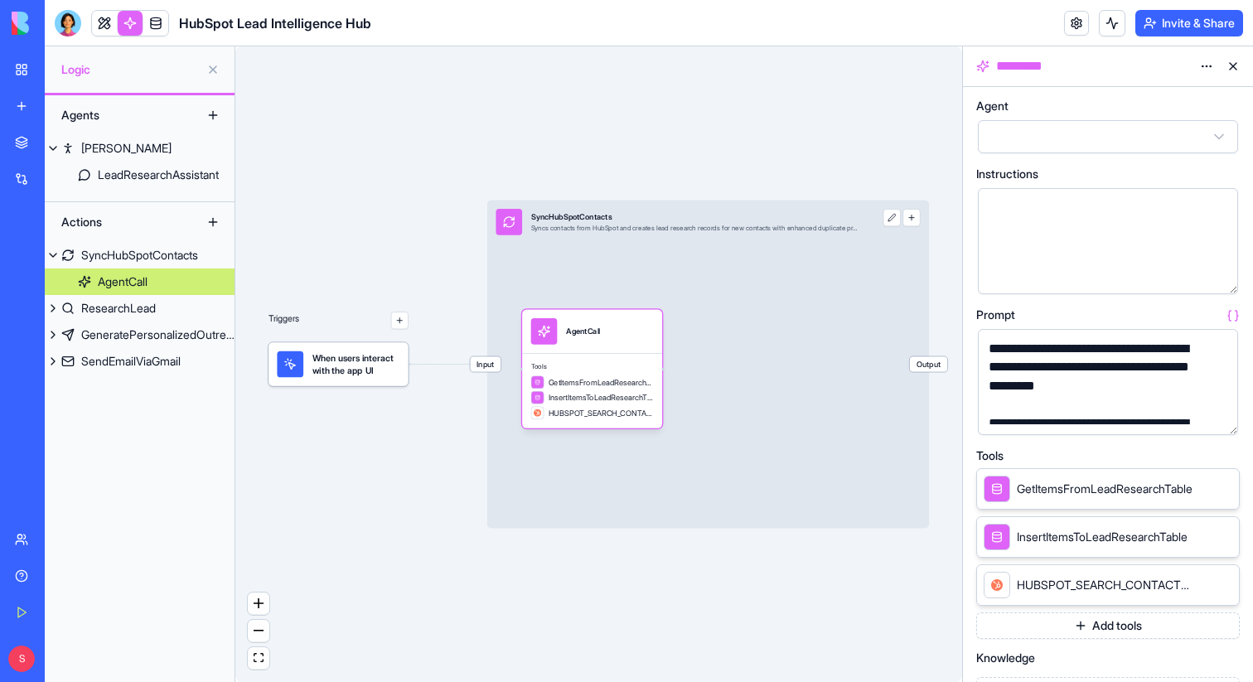
click at [1218, 417] on button "button" at bounding box center [1221, 418] width 27 height 27
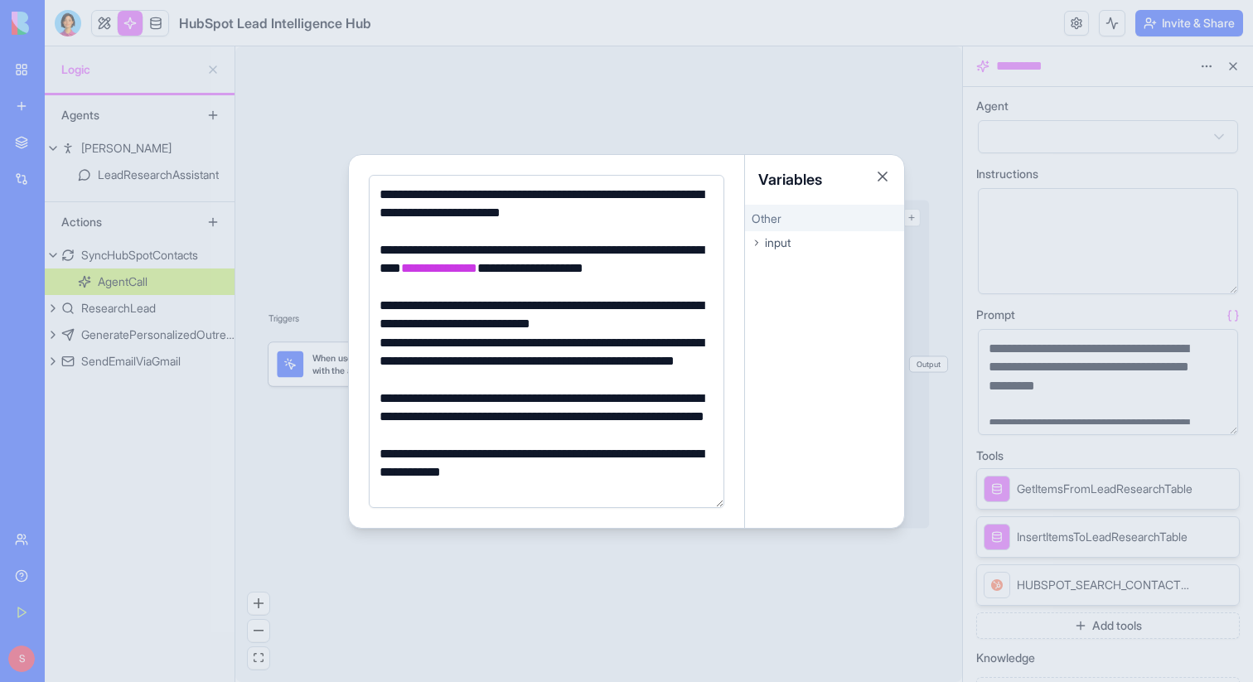
click at [875, 578] on div at bounding box center [626, 341] width 1253 height 682
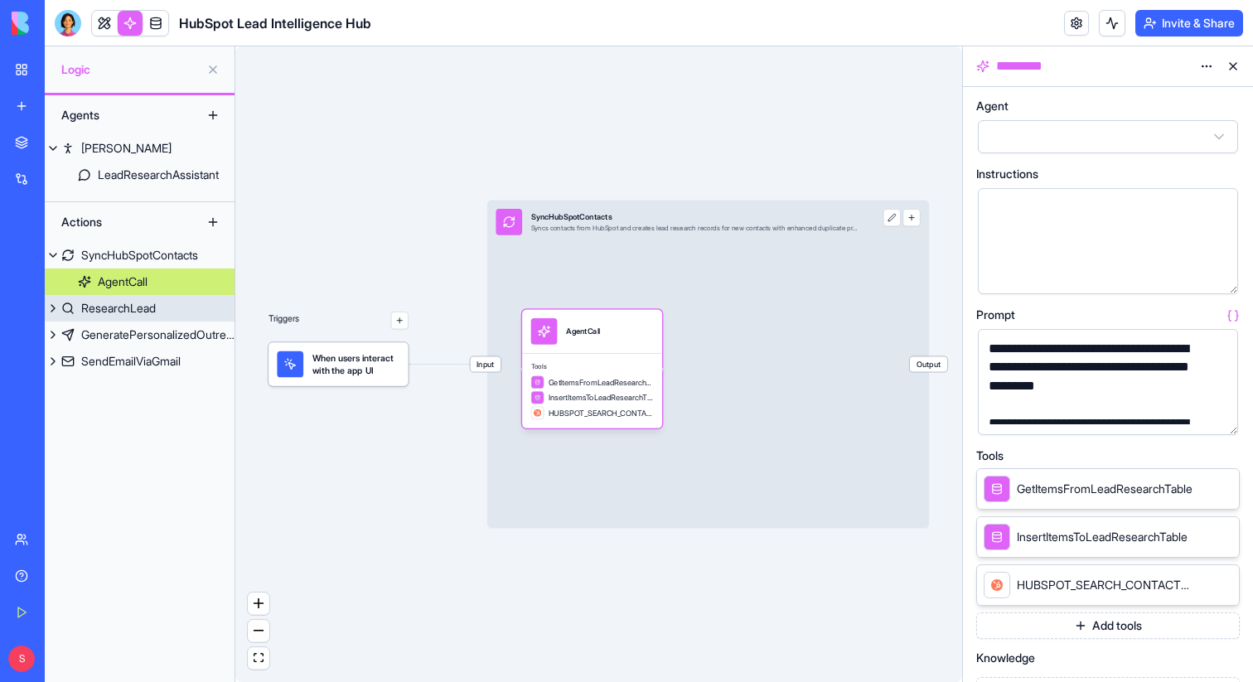
click at [118, 310] on div "ResearchLead" at bounding box center [118, 308] width 75 height 17
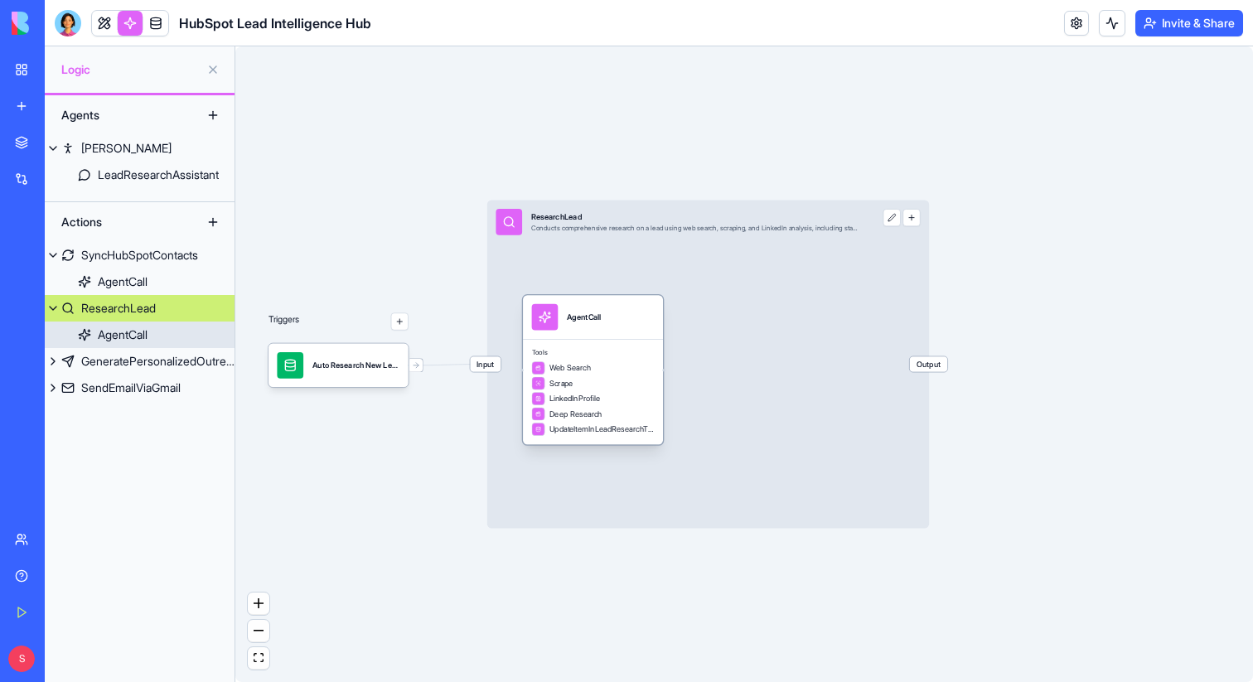
click at [607, 333] on div "AgentCall" at bounding box center [593, 317] width 140 height 44
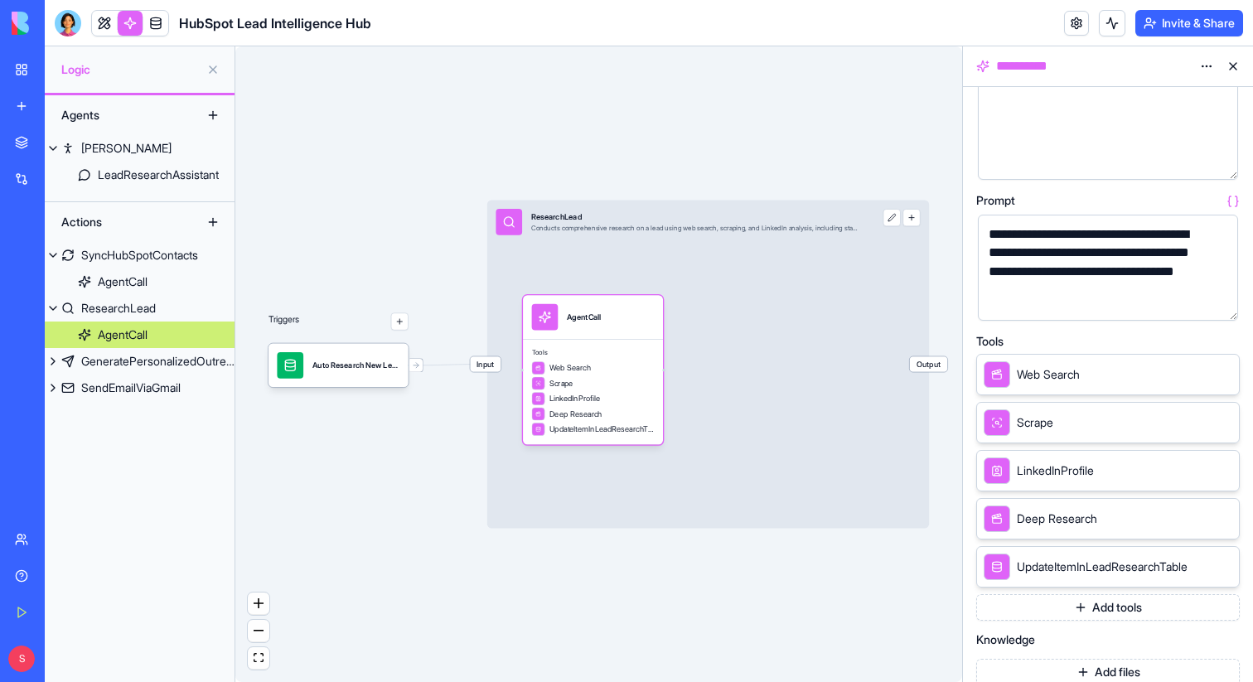
scroll to position [119, 0]
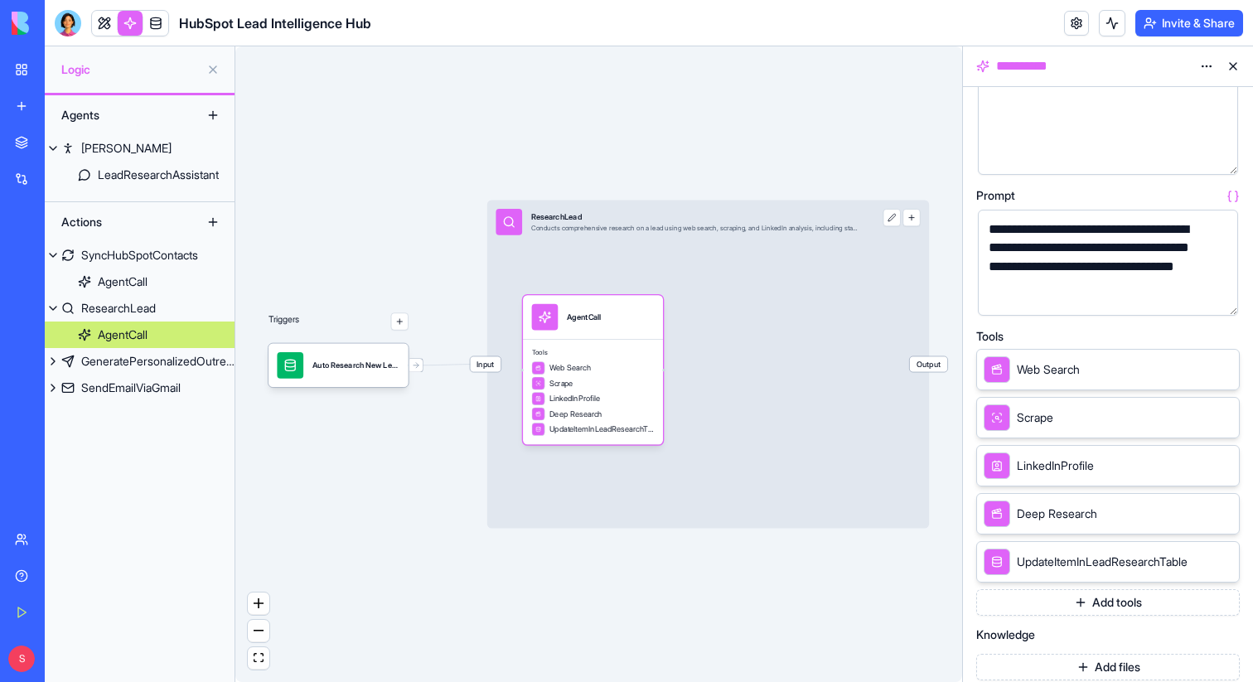
click at [1216, 297] on button "button" at bounding box center [1221, 299] width 27 height 27
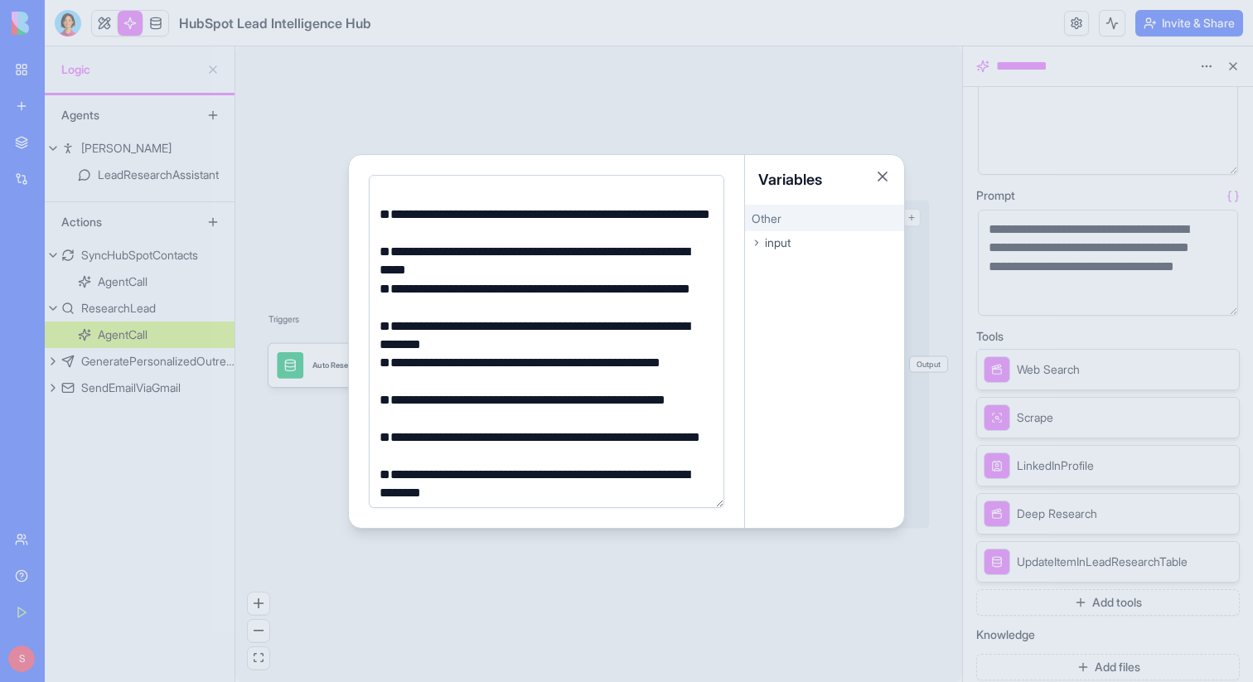
scroll to position [921, 0]
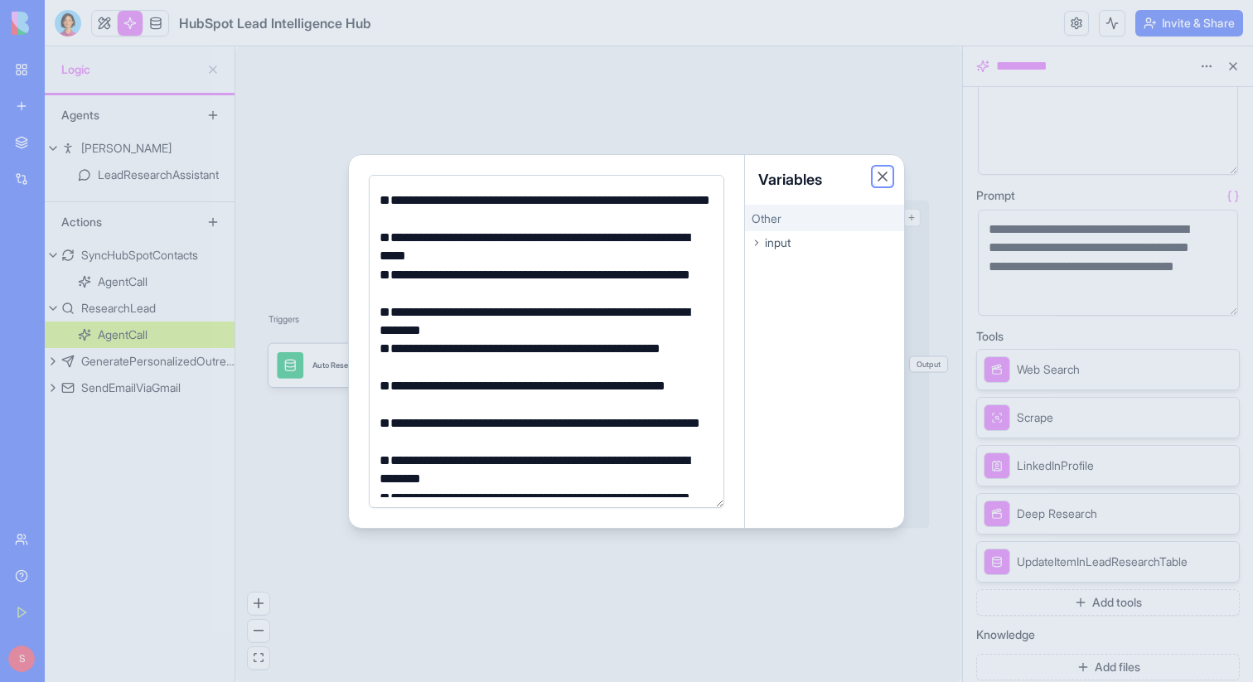
click at [882, 176] on button "Close" at bounding box center [882, 176] width 17 height 17
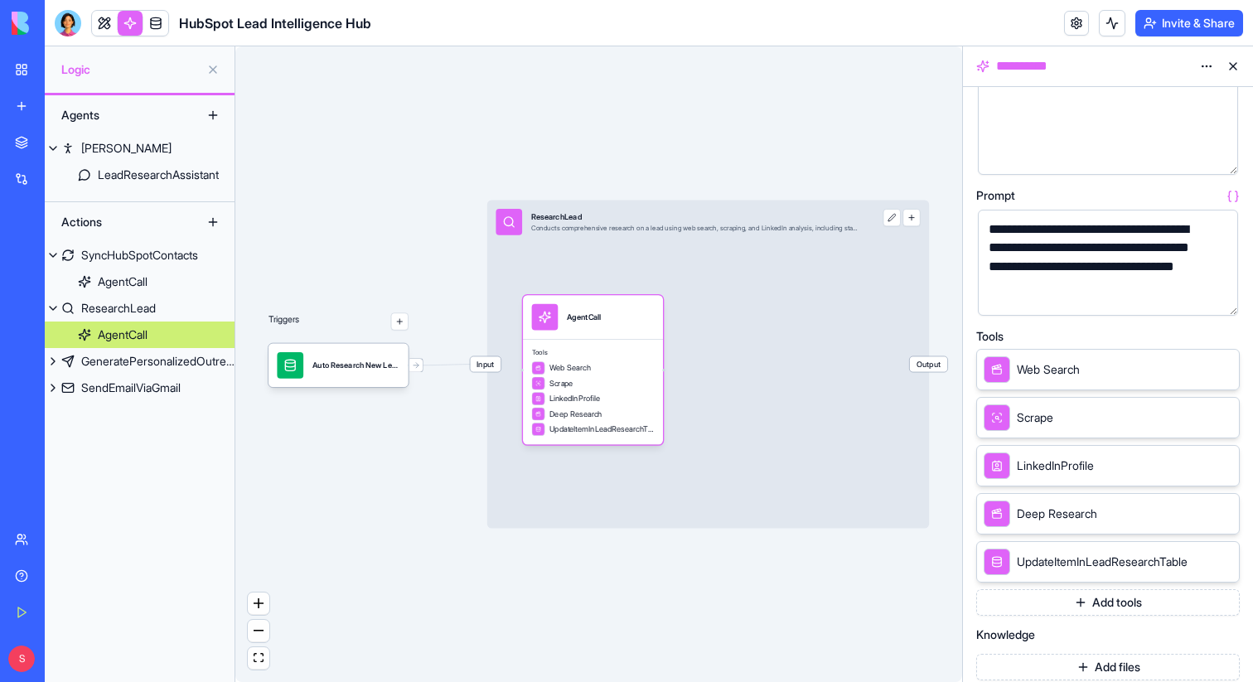
click at [999, 609] on button "Add tools" at bounding box center [1108, 602] width 264 height 27
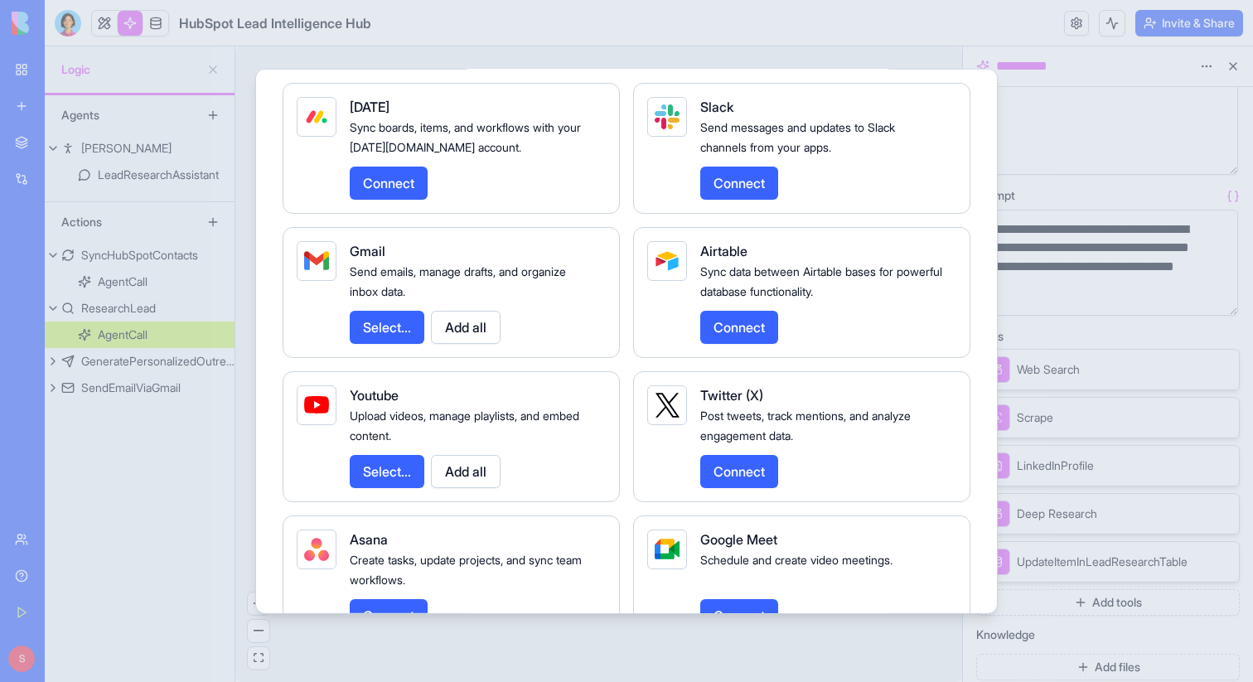
scroll to position [2060, 0]
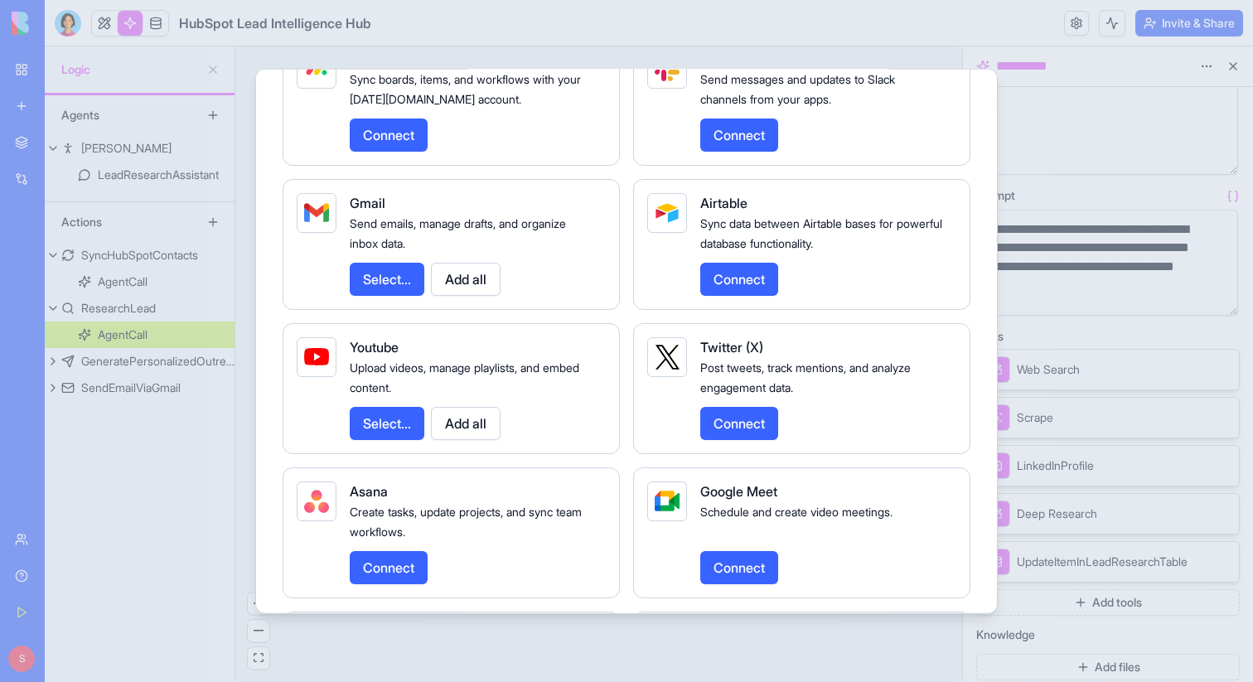
click at [1194, 305] on div at bounding box center [626, 341] width 1253 height 682
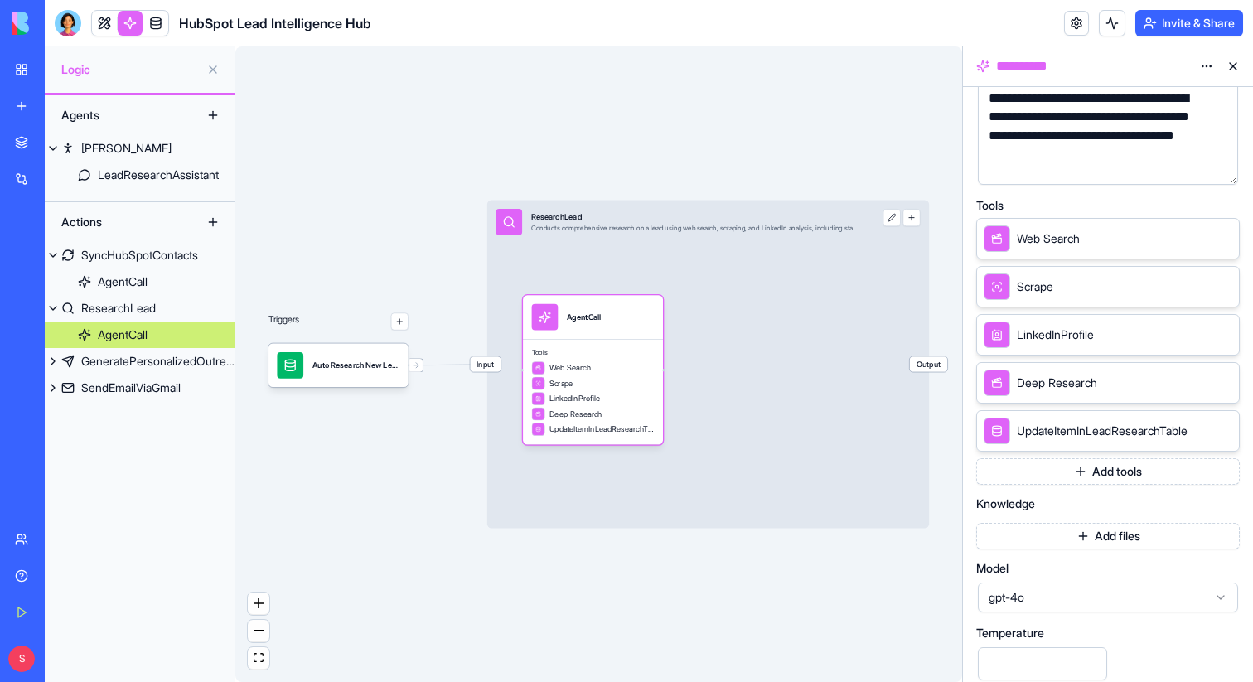
scroll to position [266, 0]
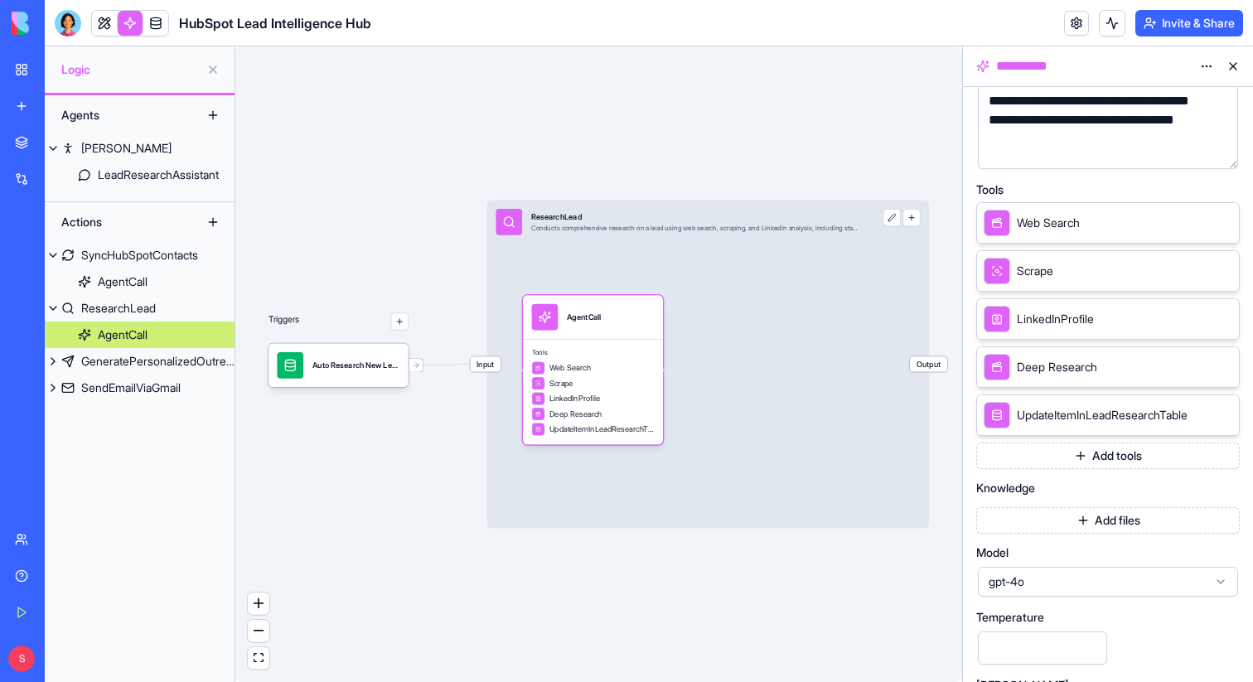
click at [1079, 520] on button "Add files" at bounding box center [1108, 520] width 264 height 27
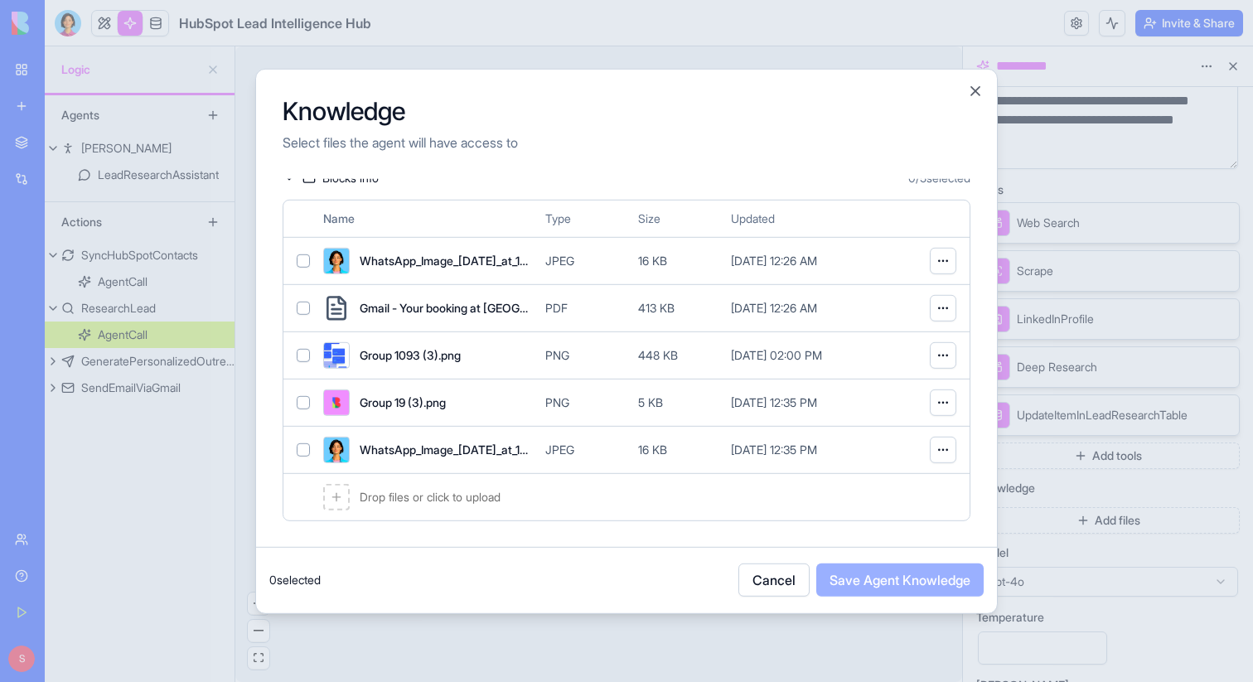
scroll to position [46, 0]
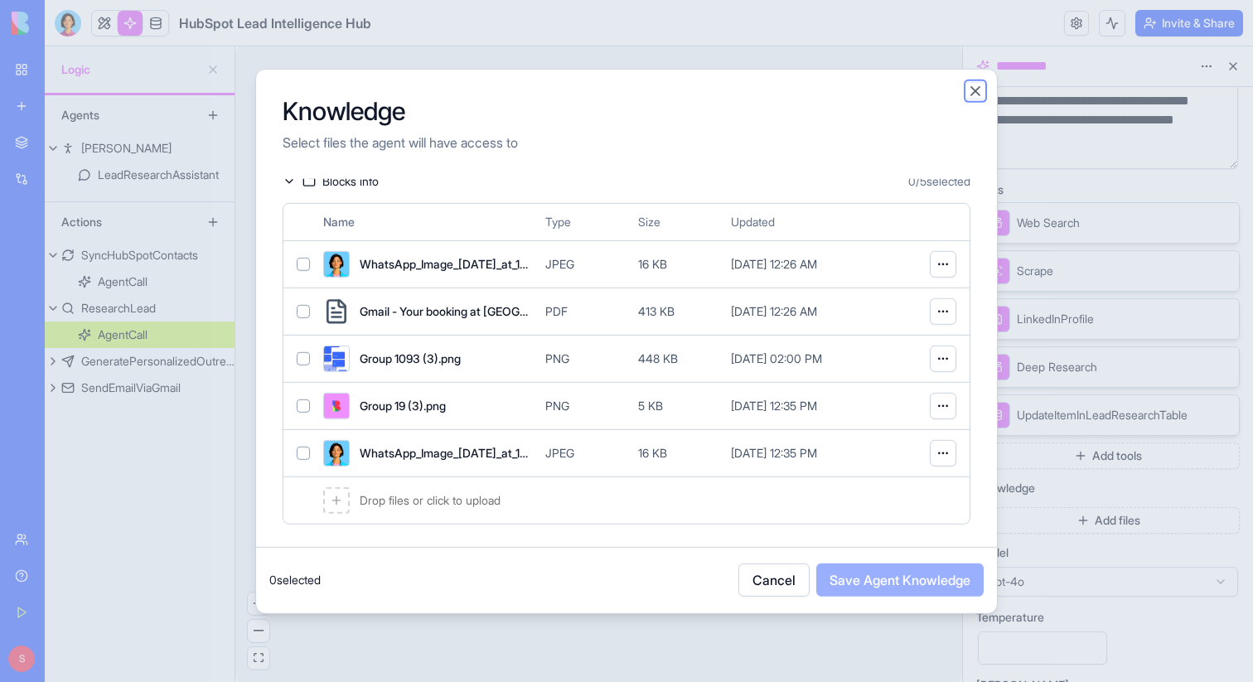
click at [973, 84] on button "Close" at bounding box center [975, 90] width 17 height 17
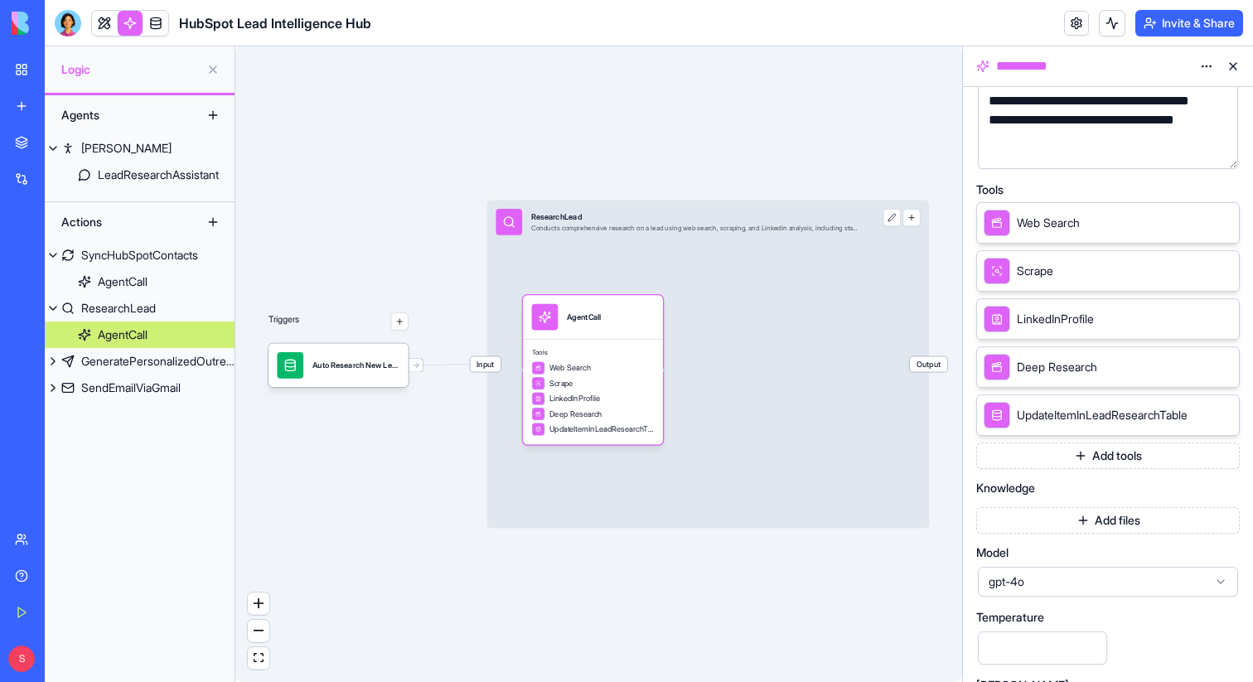
click at [1110, 451] on button "Add tools" at bounding box center [1108, 456] width 264 height 27
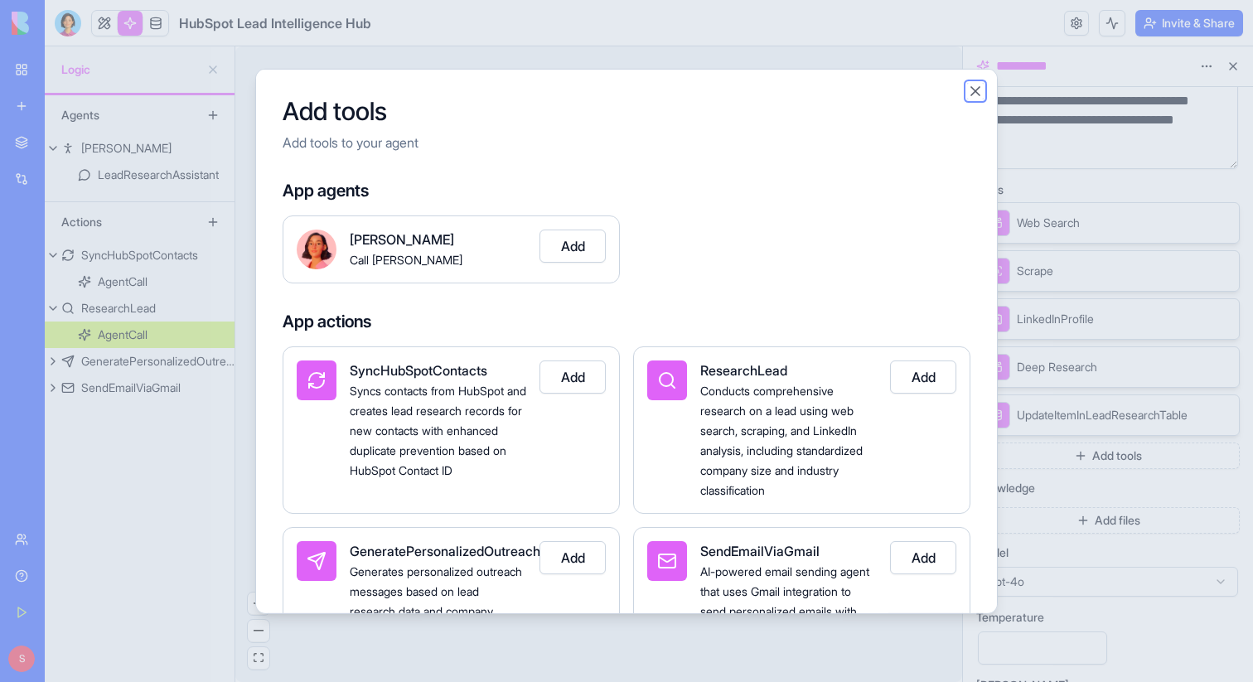
click at [974, 91] on button "Close" at bounding box center [975, 90] width 17 height 17
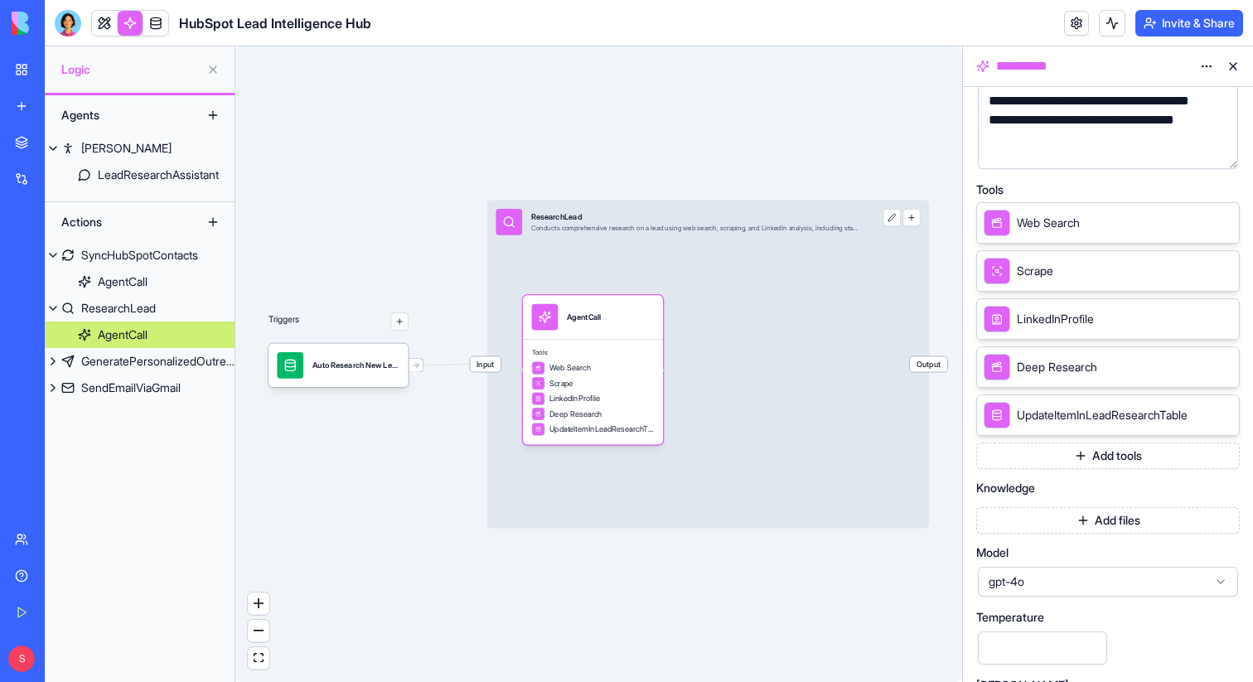
click at [1128, 585] on span "gpt-4o" at bounding box center [1098, 581] width 219 height 17
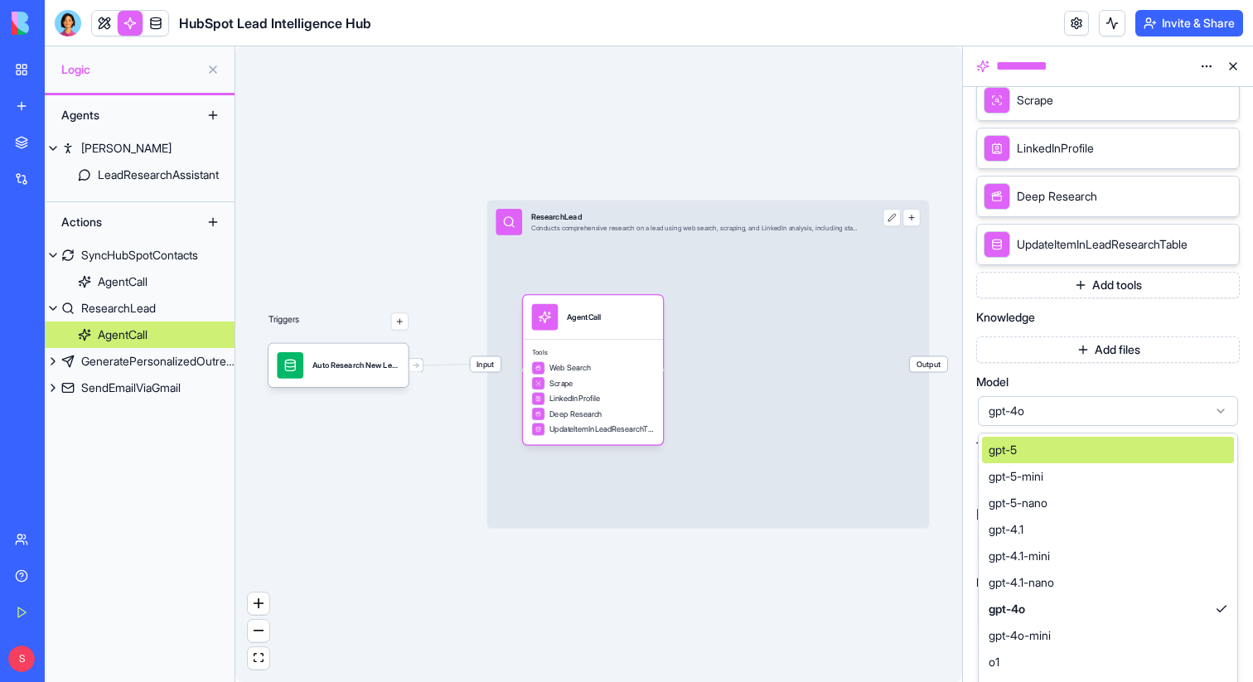
click at [1120, 389] on div "**********" at bounding box center [1108, 146] width 264 height 965
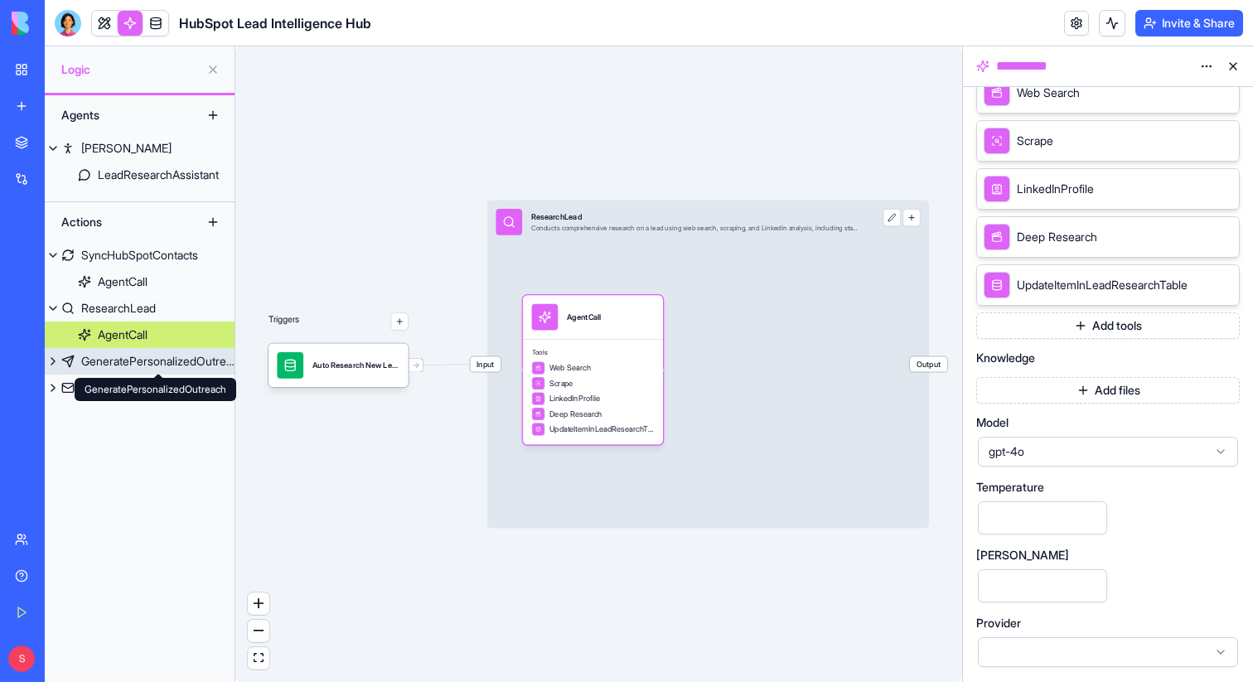
click at [152, 360] on div "GeneratePersonalizedOutreach" at bounding box center [157, 361] width 153 height 17
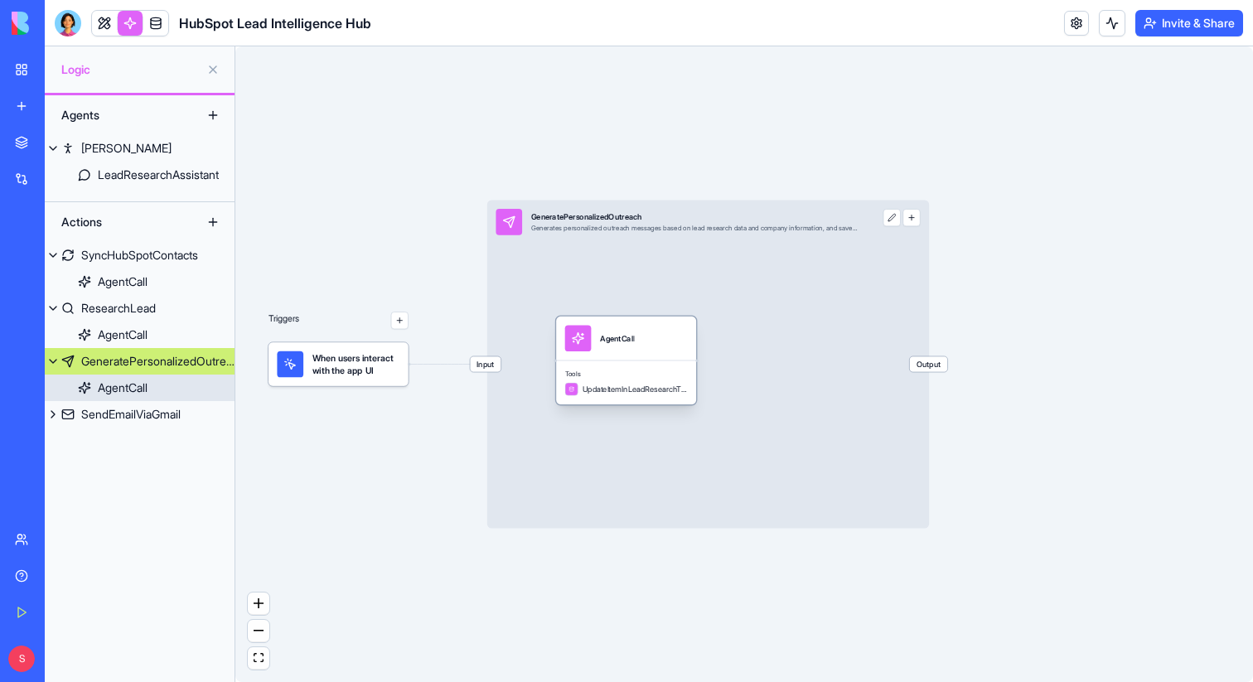
click at [645, 347] on div "AgentCall" at bounding box center [626, 338] width 123 height 27
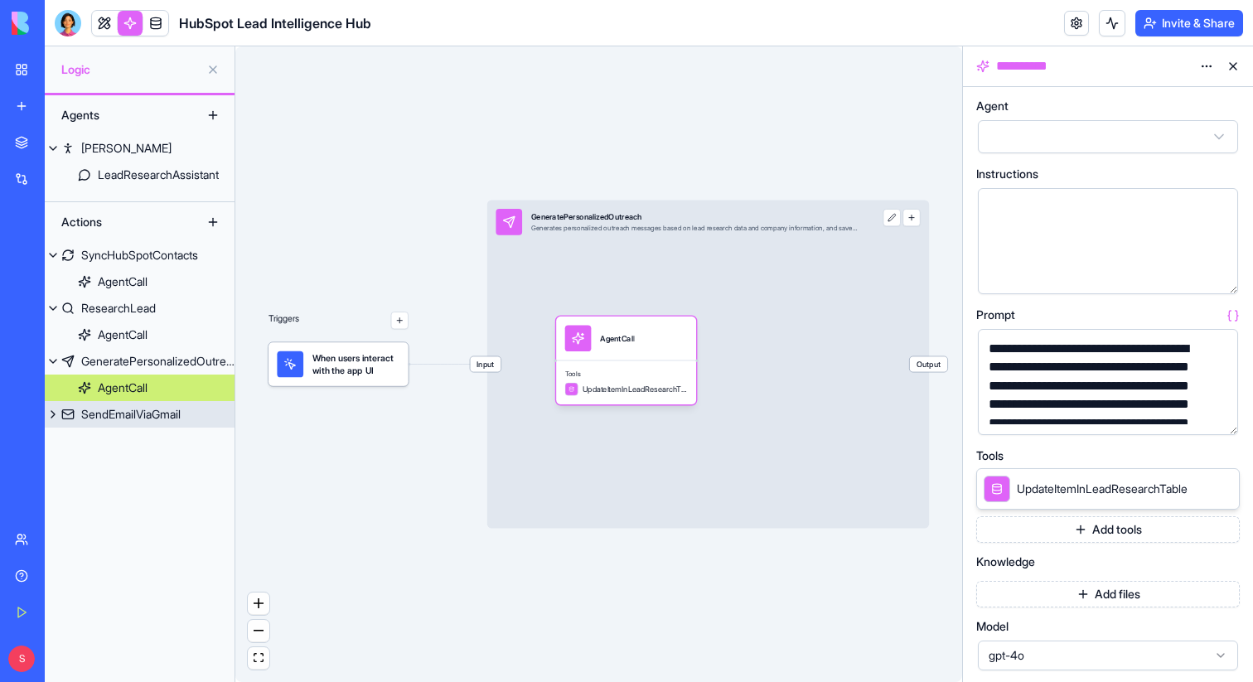
click at [92, 415] on div "SendEmailViaGmail" at bounding box center [130, 414] width 99 height 17
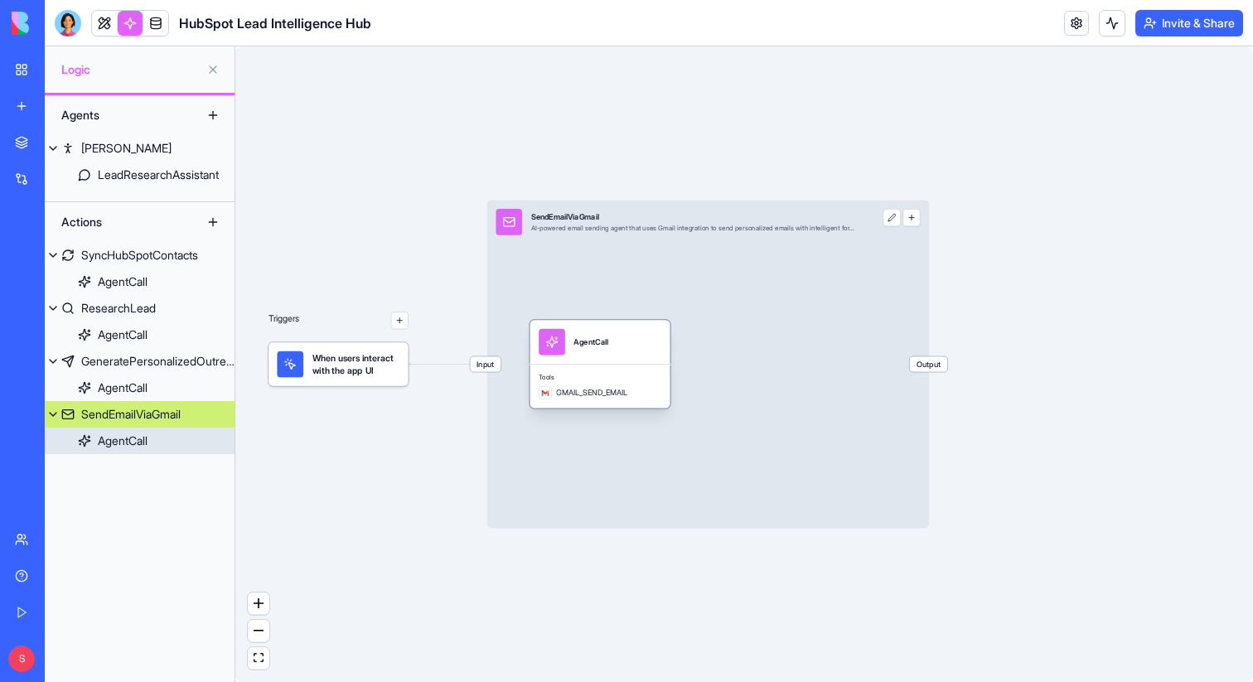
click at [639, 389] on div "GMAIL_SEND_EMAIL" at bounding box center [600, 392] width 123 height 13
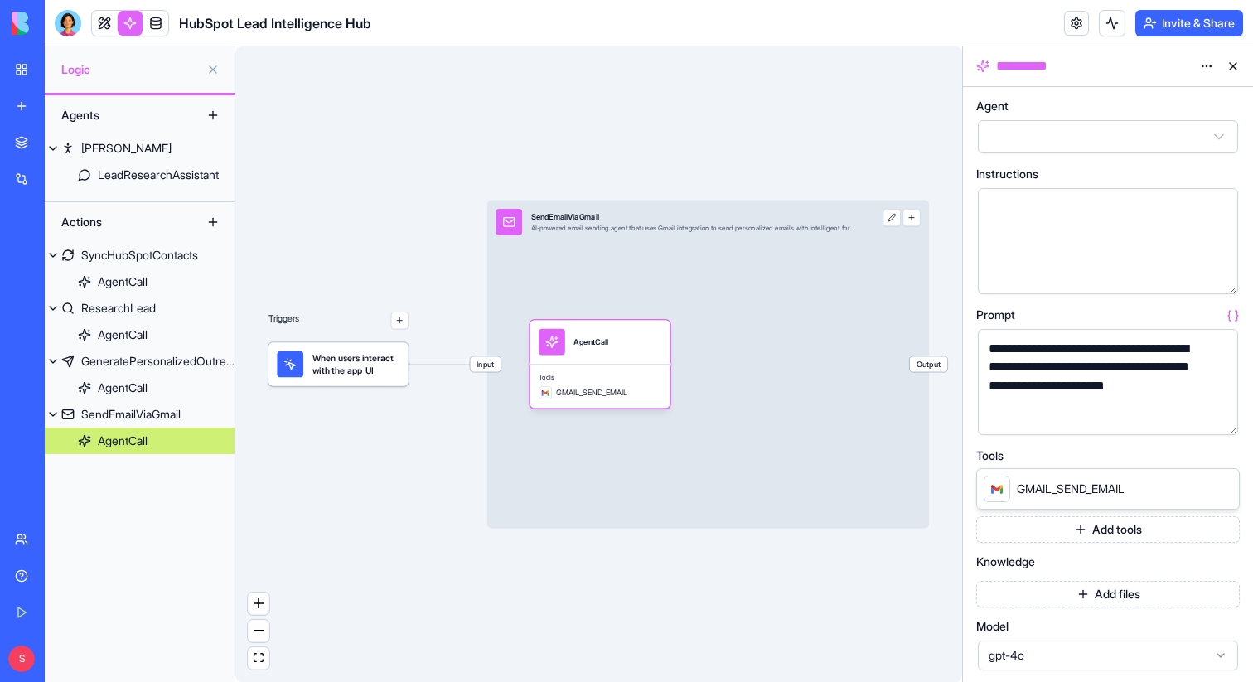
click at [1232, 62] on button at bounding box center [1233, 66] width 27 height 27
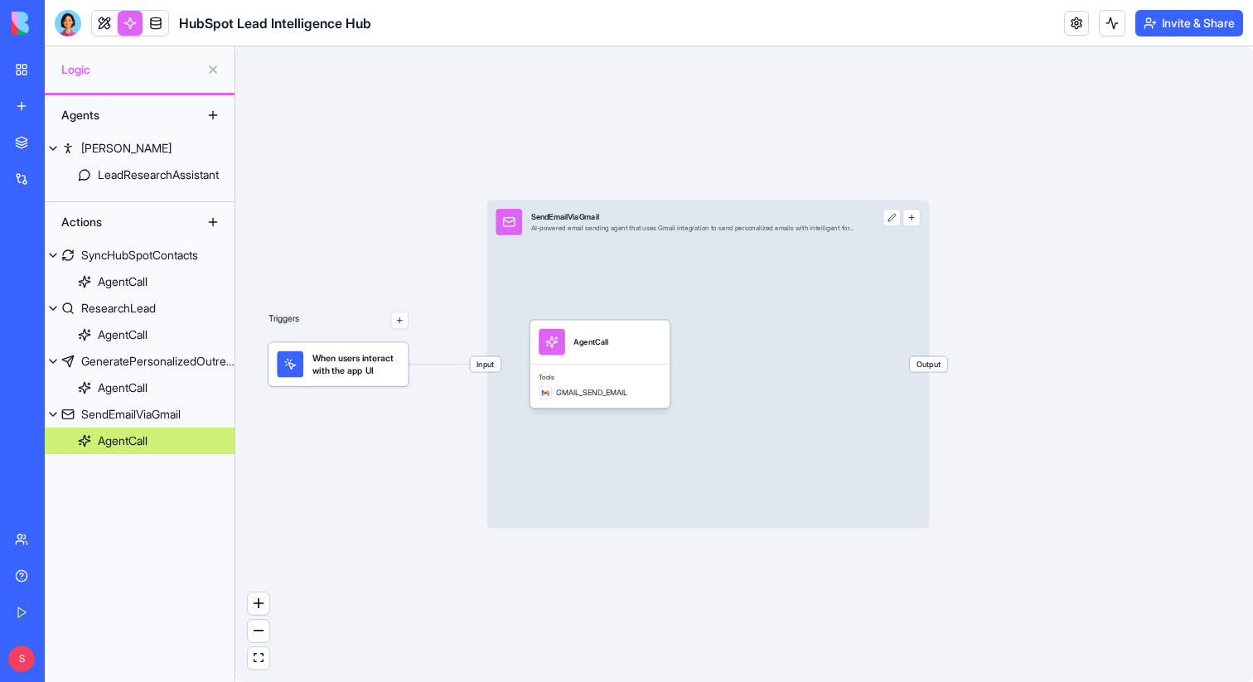
click at [211, 115] on button at bounding box center [213, 115] width 27 height 27
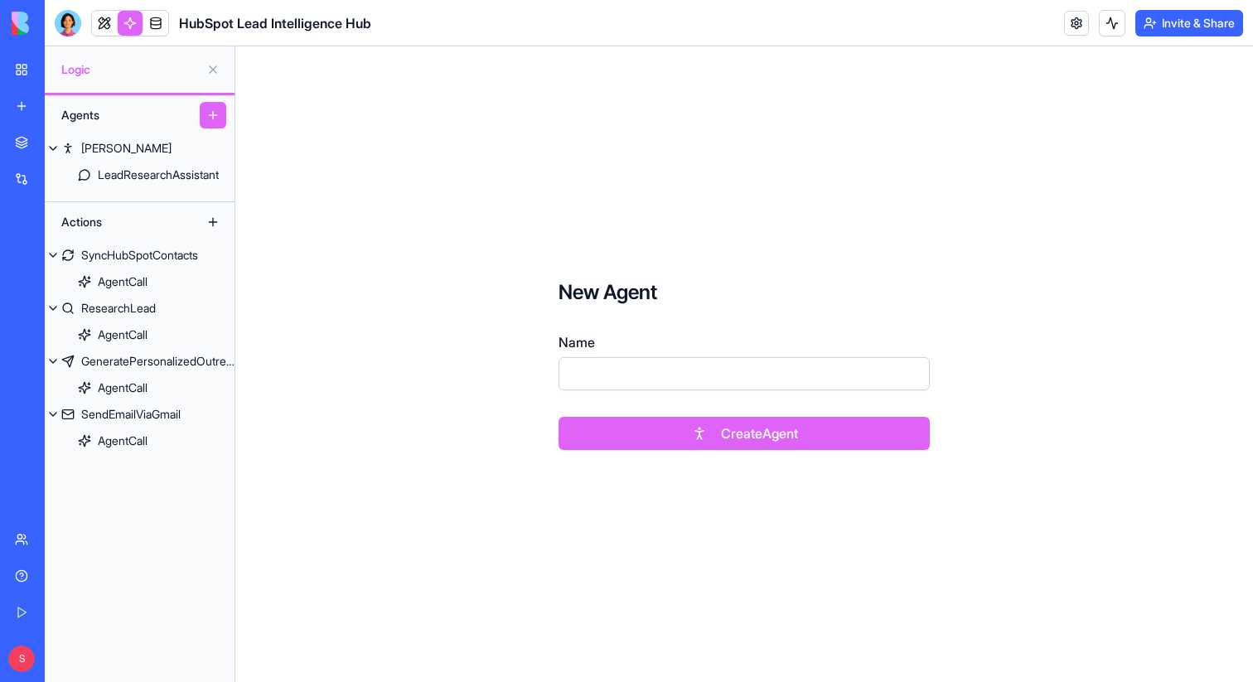
click at [631, 368] on input "Name" at bounding box center [744, 373] width 371 height 33
type input "***"
click at [757, 440] on button "Create Agent" at bounding box center [744, 433] width 371 height 33
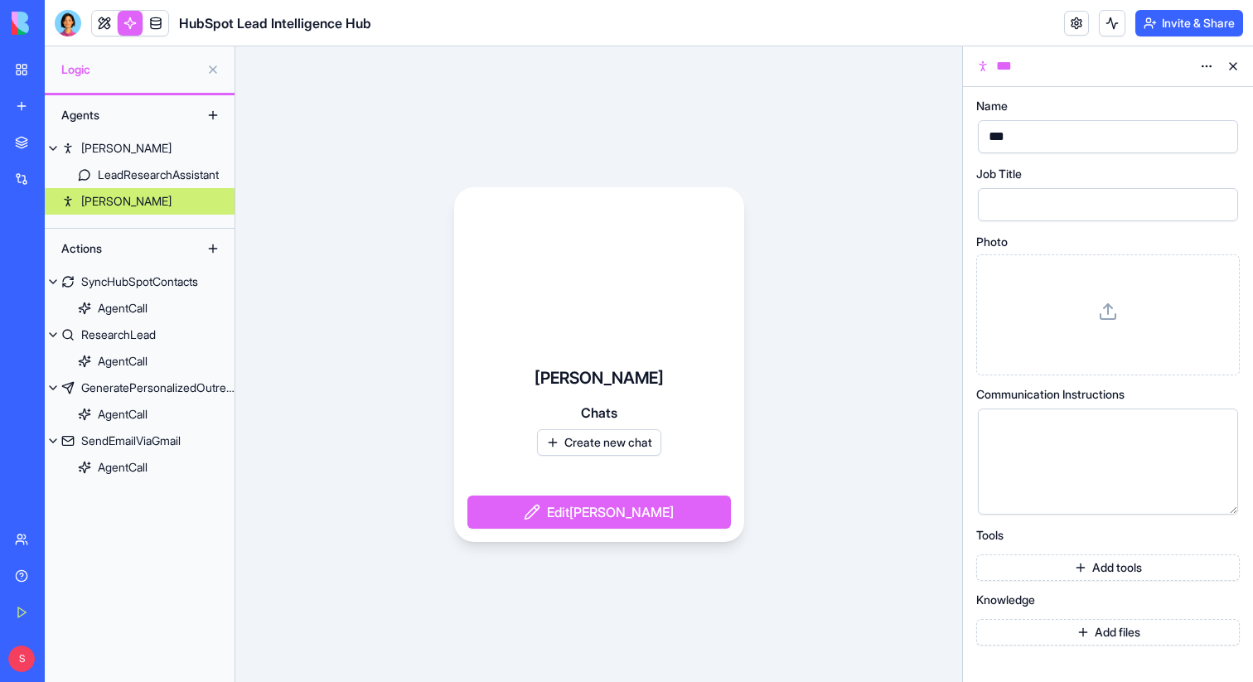
click at [1015, 206] on div at bounding box center [1094, 204] width 220 height 25
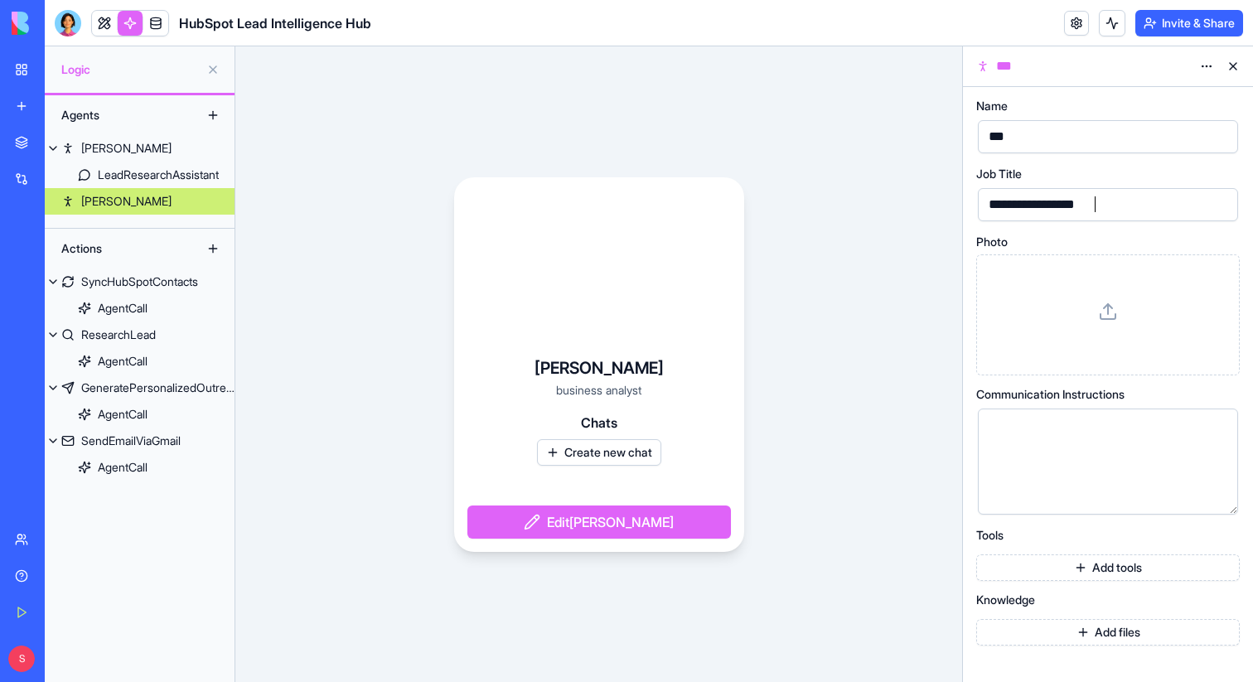
click at [1062, 441] on div at bounding box center [1094, 461] width 220 height 85
click at [1076, 575] on button "Add tools" at bounding box center [1108, 567] width 264 height 27
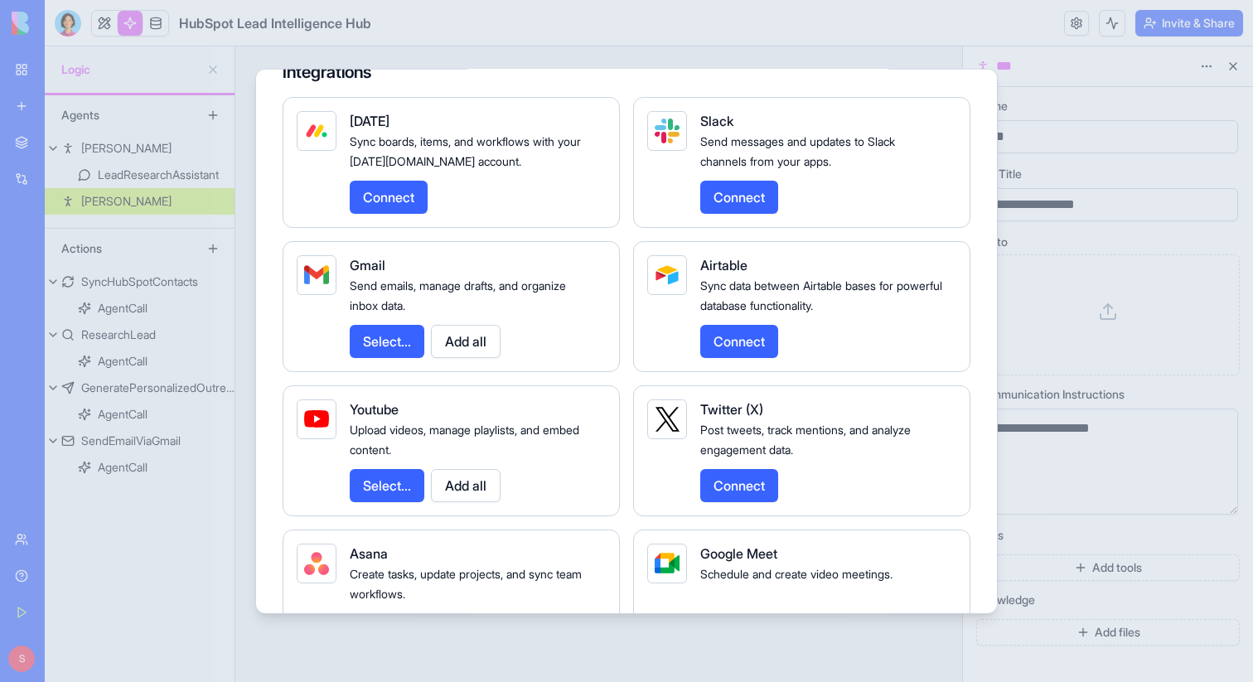
scroll to position [1997, 0]
click at [1225, 376] on div at bounding box center [626, 341] width 1253 height 682
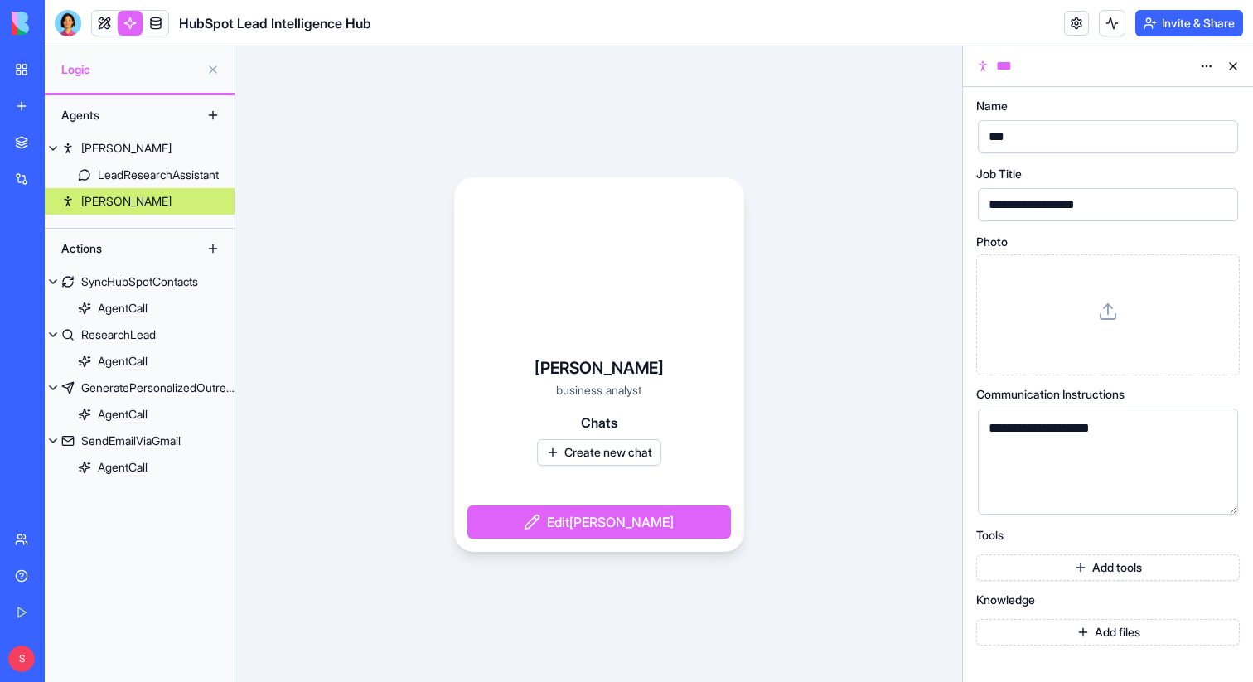
click at [153, 28] on link at bounding box center [155, 23] width 25 height 25
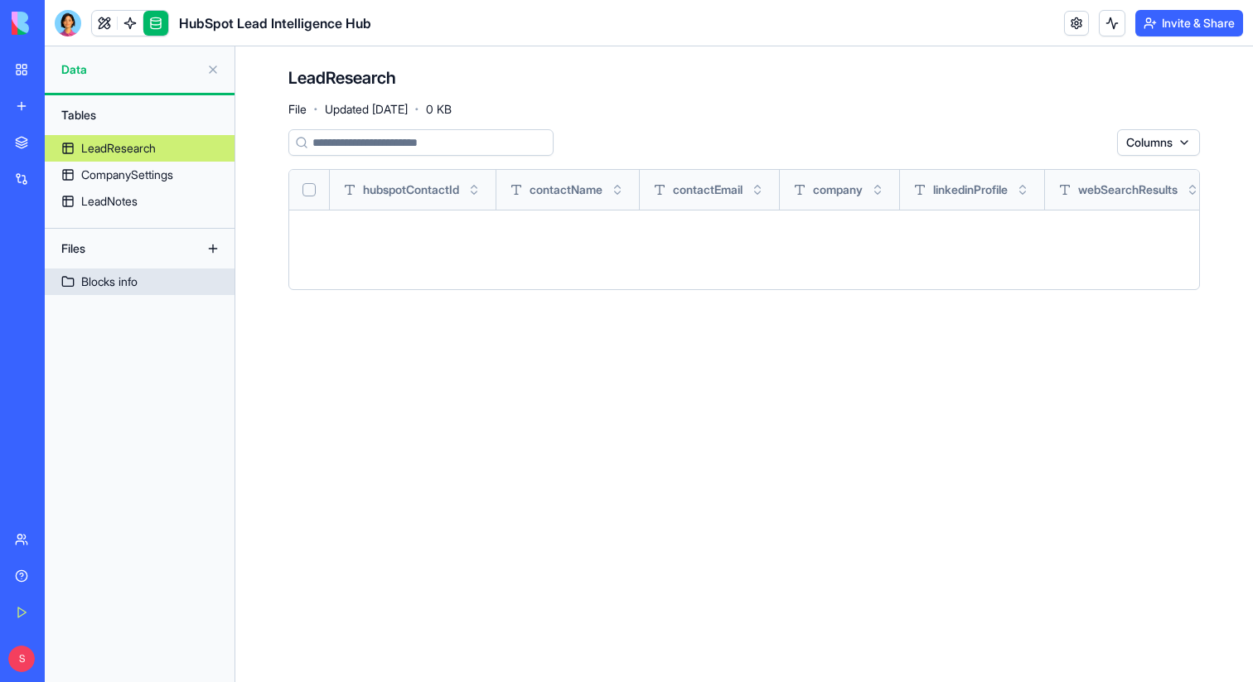
click at [118, 283] on div "Blocks info" at bounding box center [109, 281] width 56 height 17
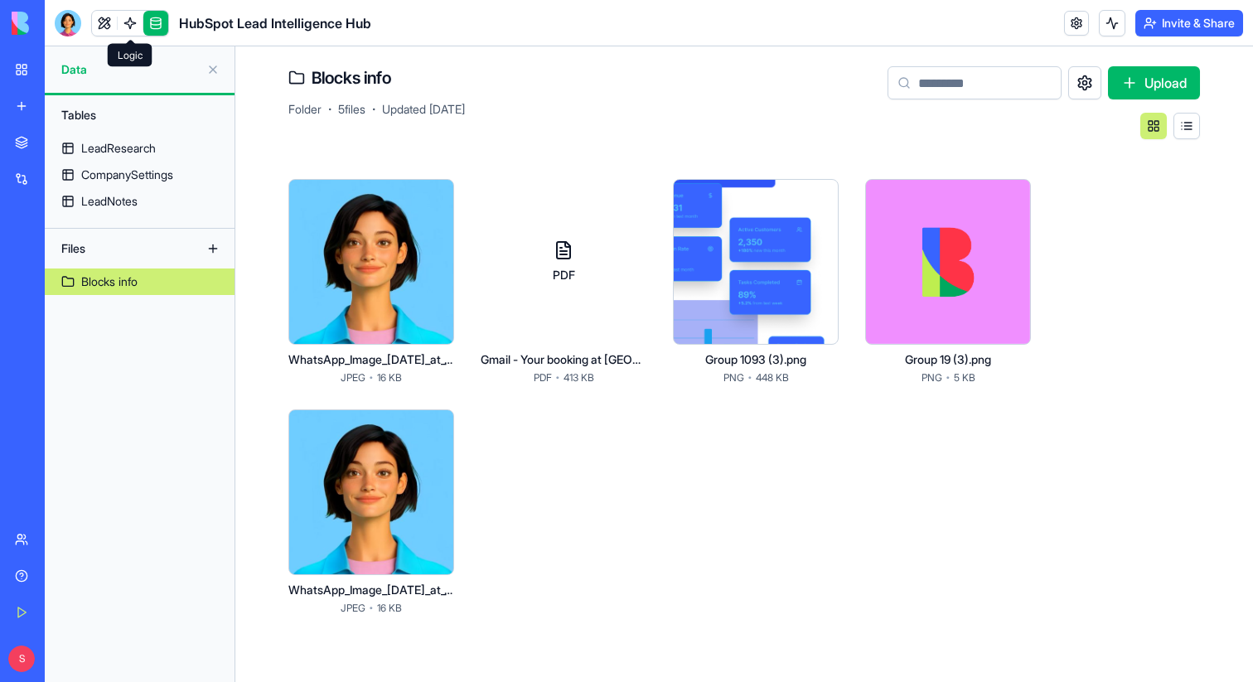
click at [128, 22] on link at bounding box center [130, 23] width 25 height 25
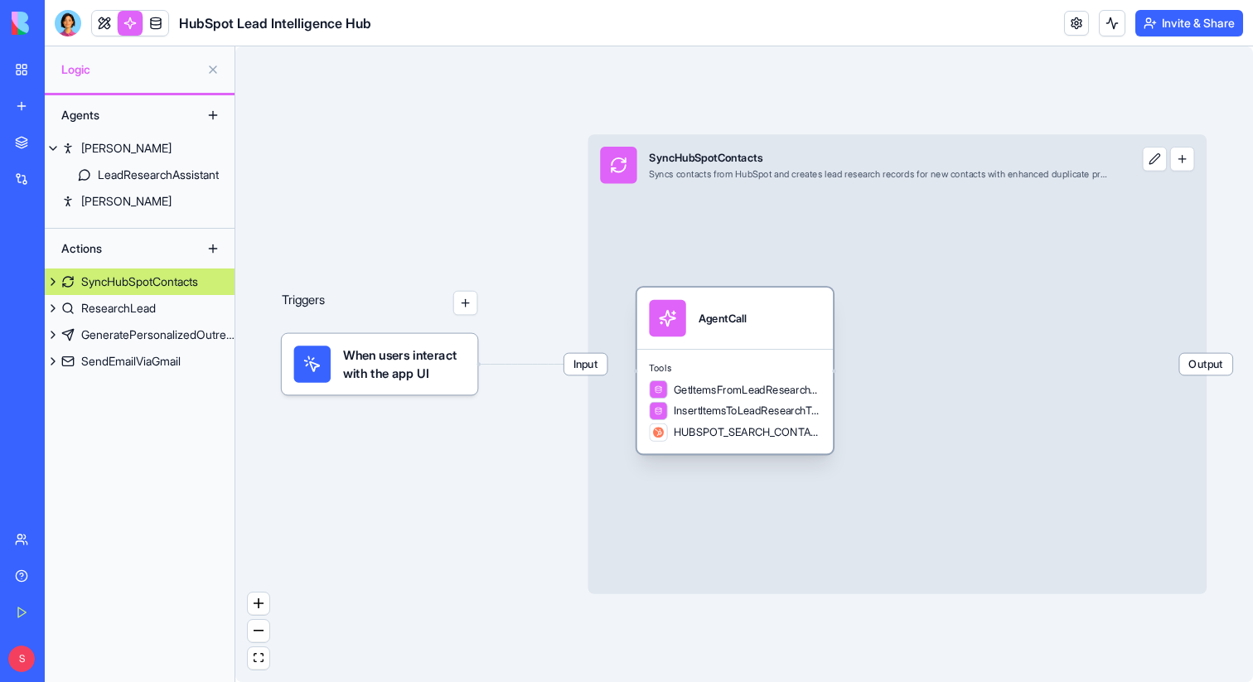
click at [741, 335] on div "AgentCall" at bounding box center [723, 318] width 48 height 36
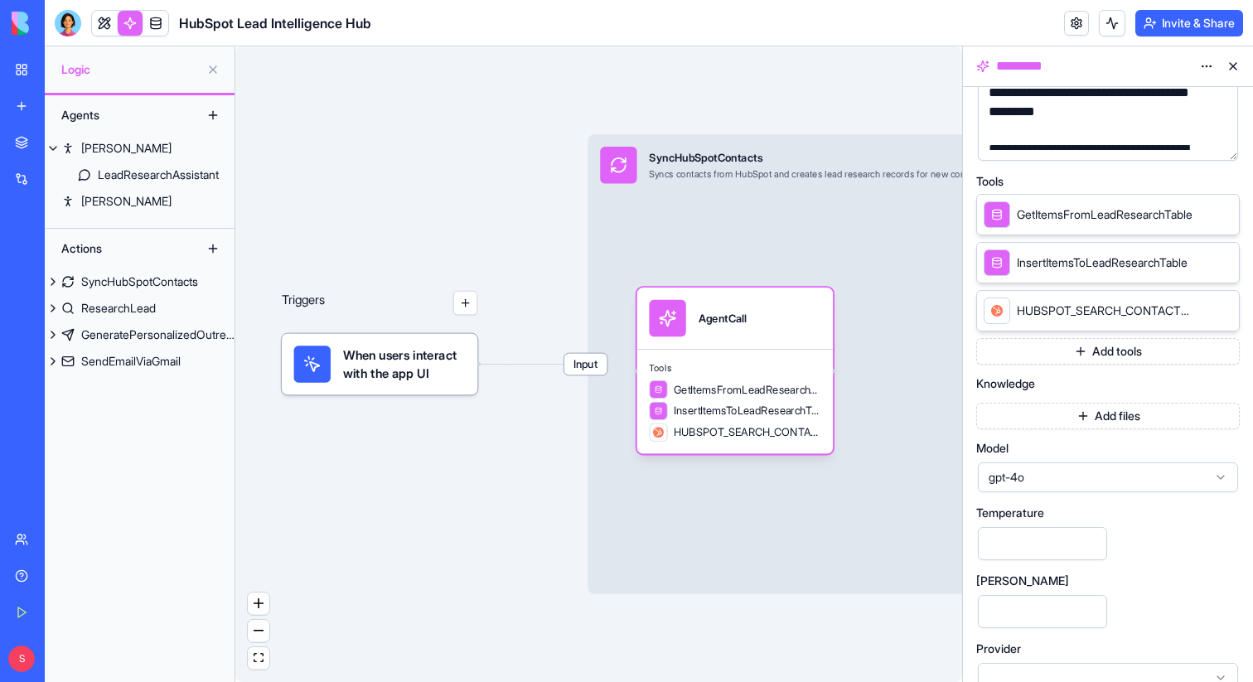
scroll to position [300, 0]
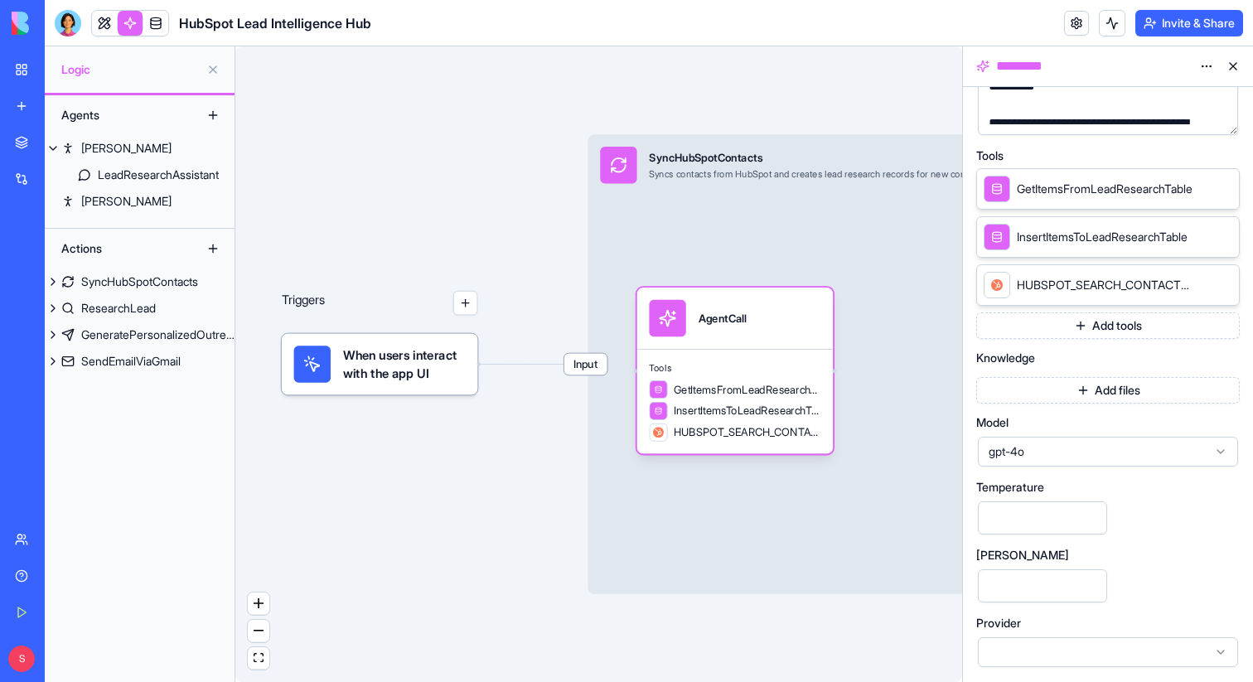
click at [1129, 392] on button "Add files" at bounding box center [1108, 390] width 264 height 27
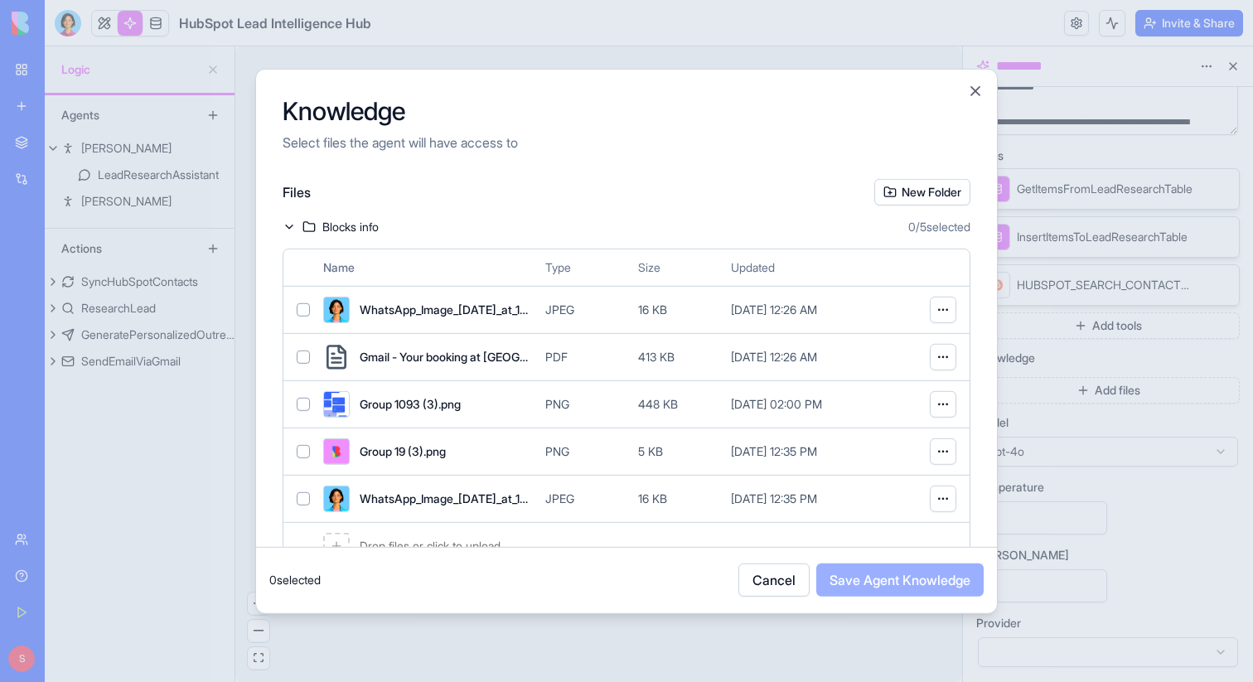
scroll to position [49, 0]
